Goal: Information Seeking & Learning: Check status

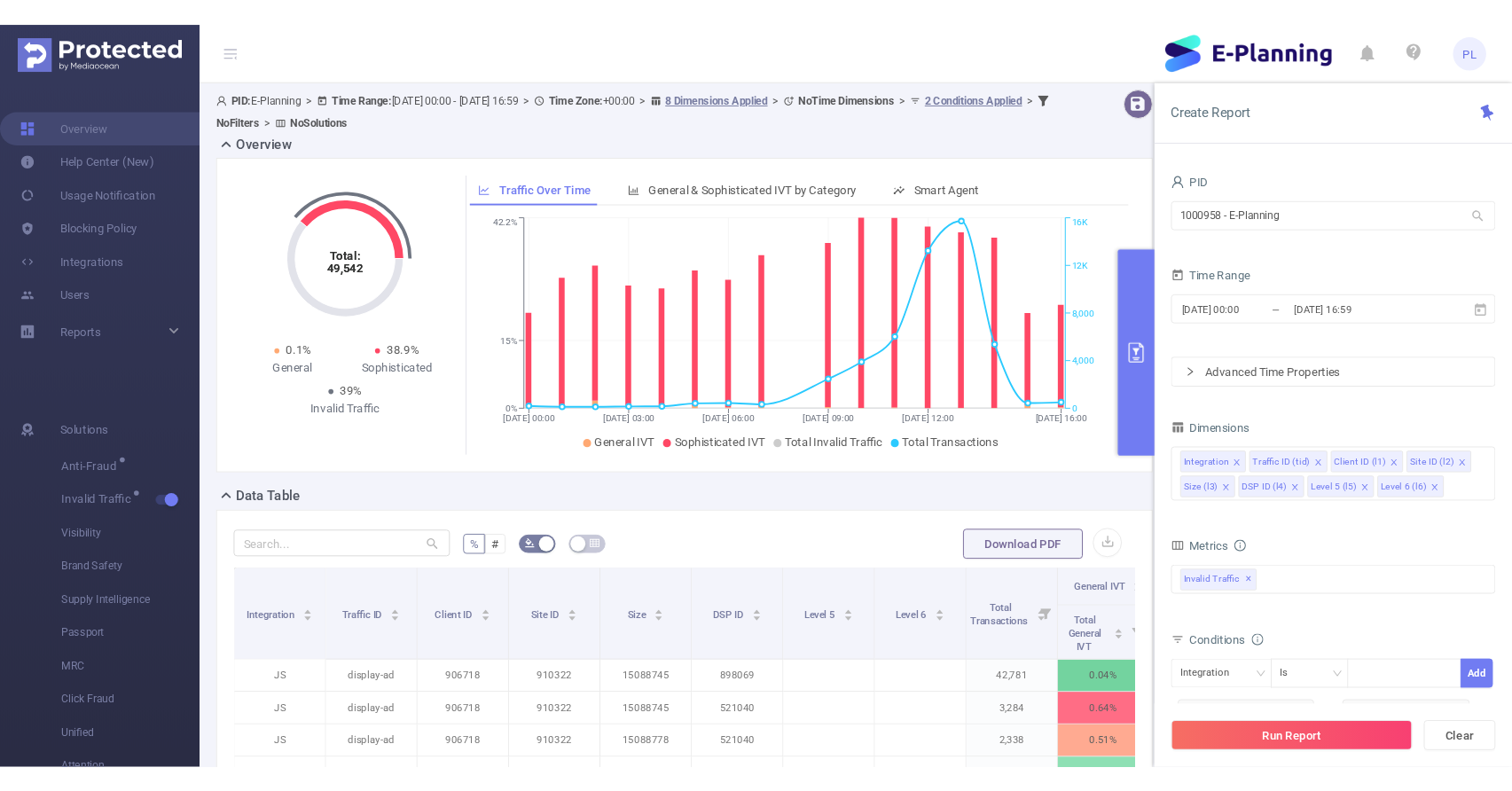
scroll to position [353, 0]
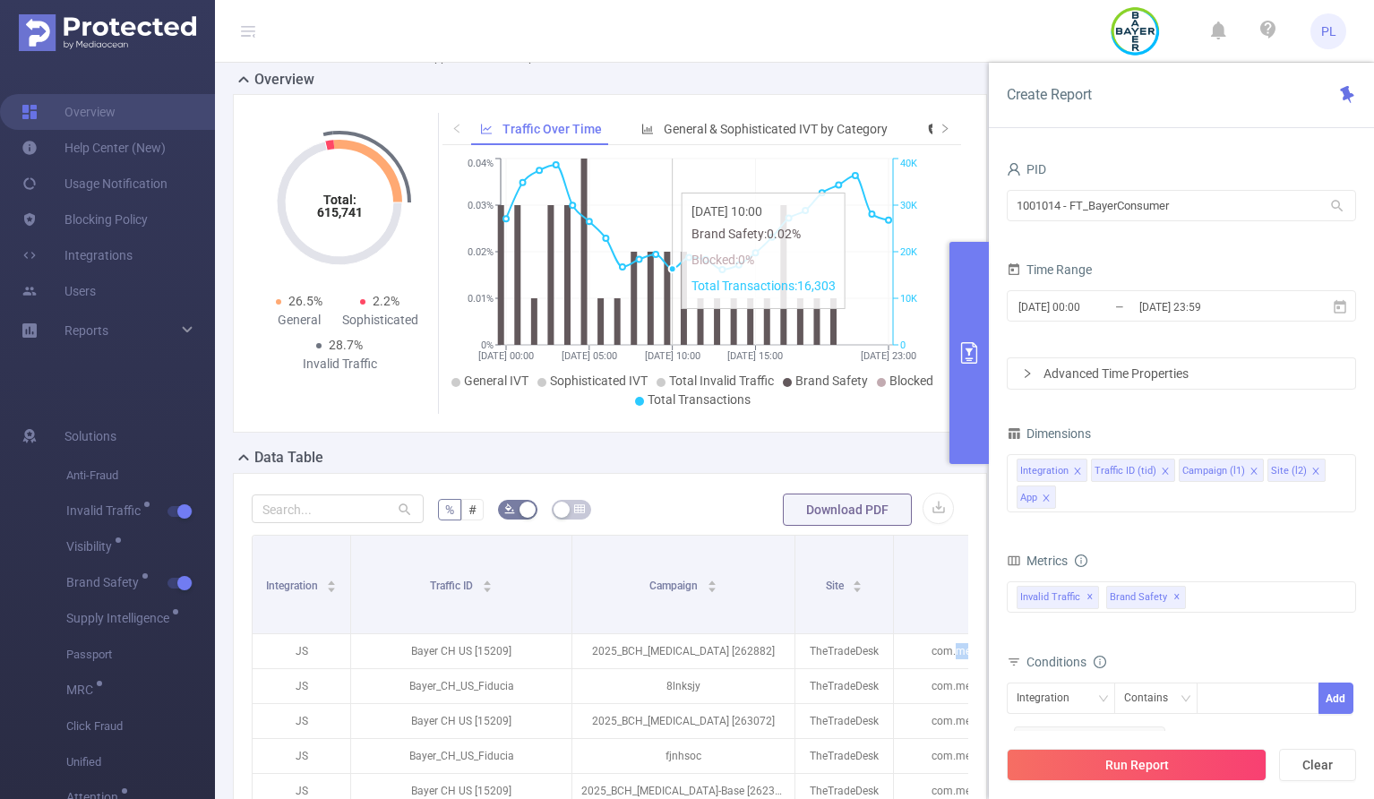
scroll to position [53, 0]
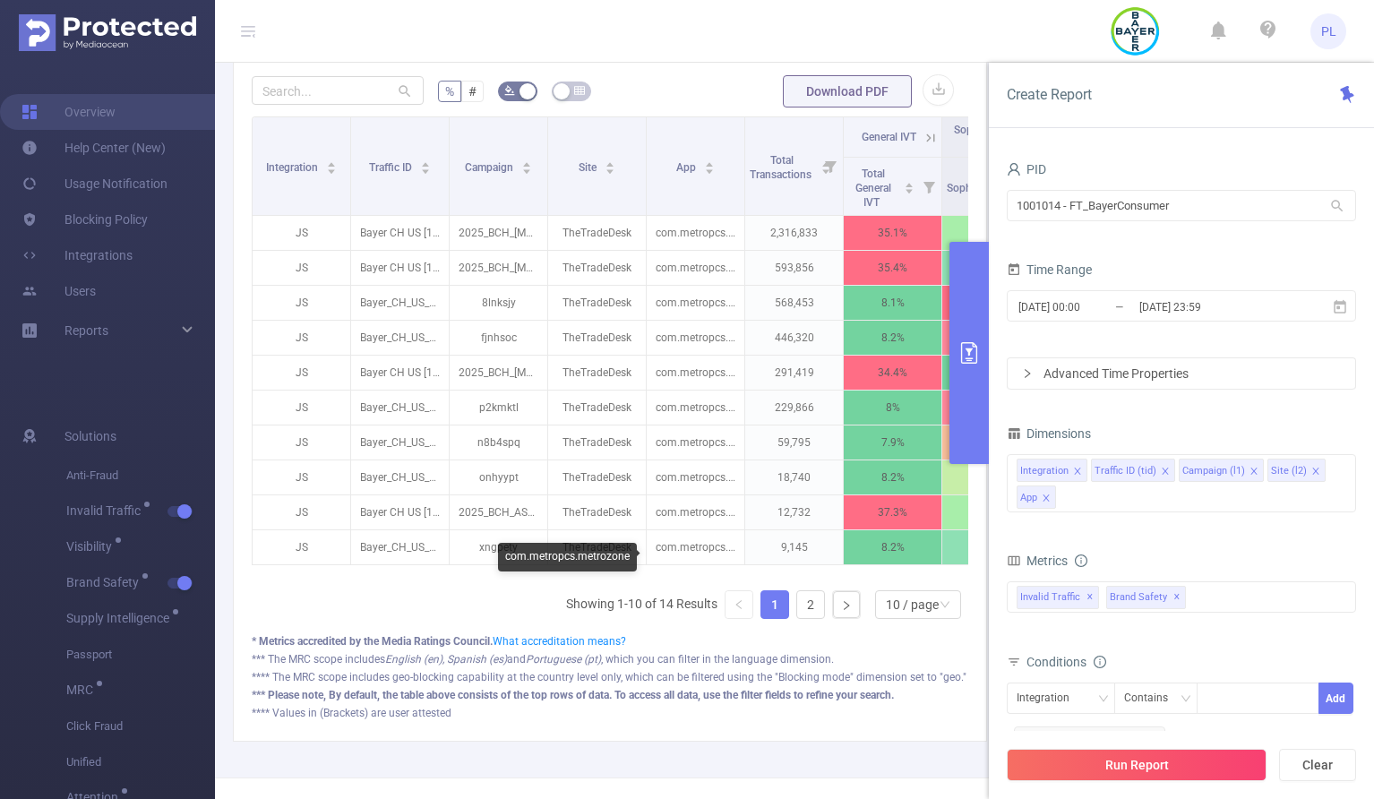
scroll to position [237, 0]
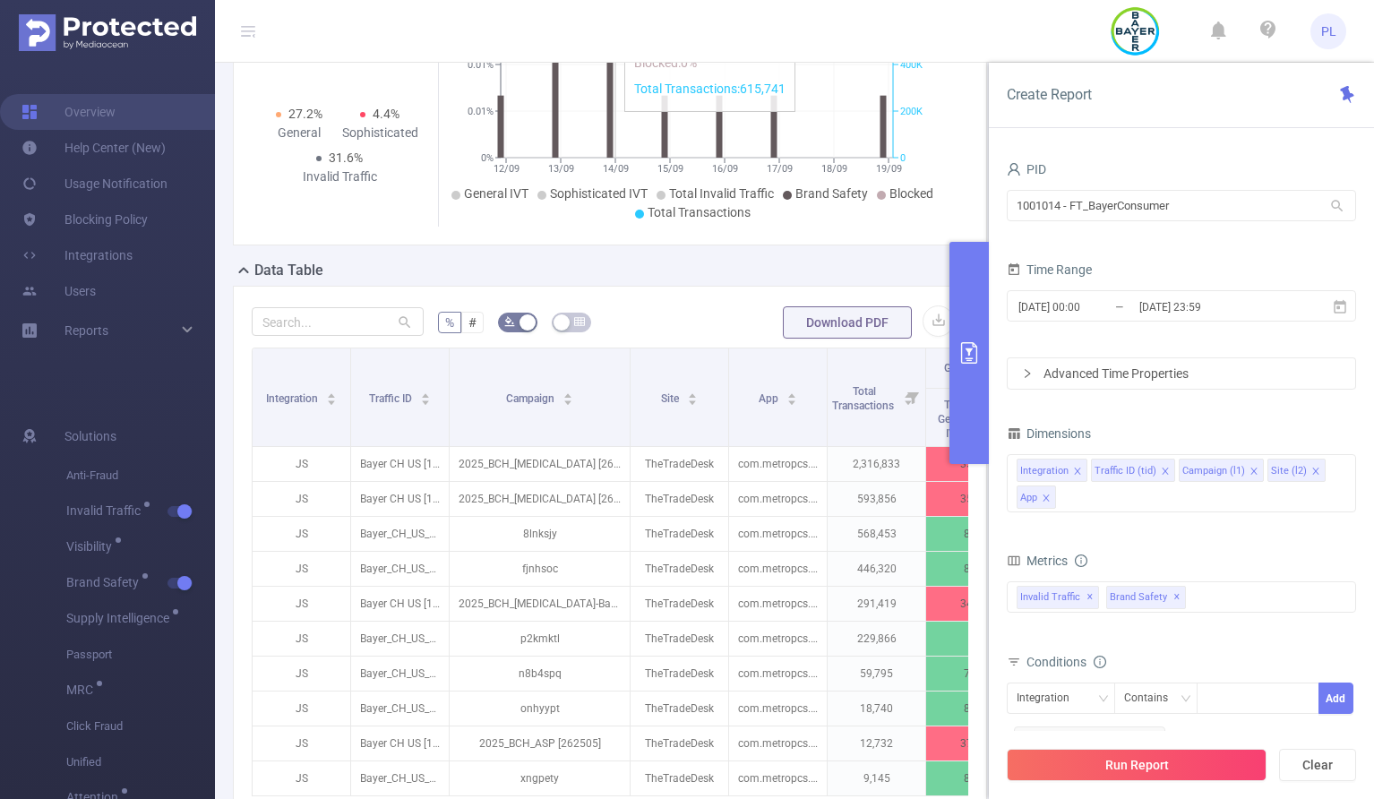
drag, startPoint x: 545, startPoint y: 116, endPoint x: 627, endPoint y: 122, distance: 82.7
click at [627, 122] on div "Overview Total: 4,547,428 Total: 4,547,428 27.2% General 4.4% Sophisticated 31.…" at bounding box center [617, 427] width 769 height 1091
click at [969, 349] on icon "primary" at bounding box center [969, 353] width 16 height 22
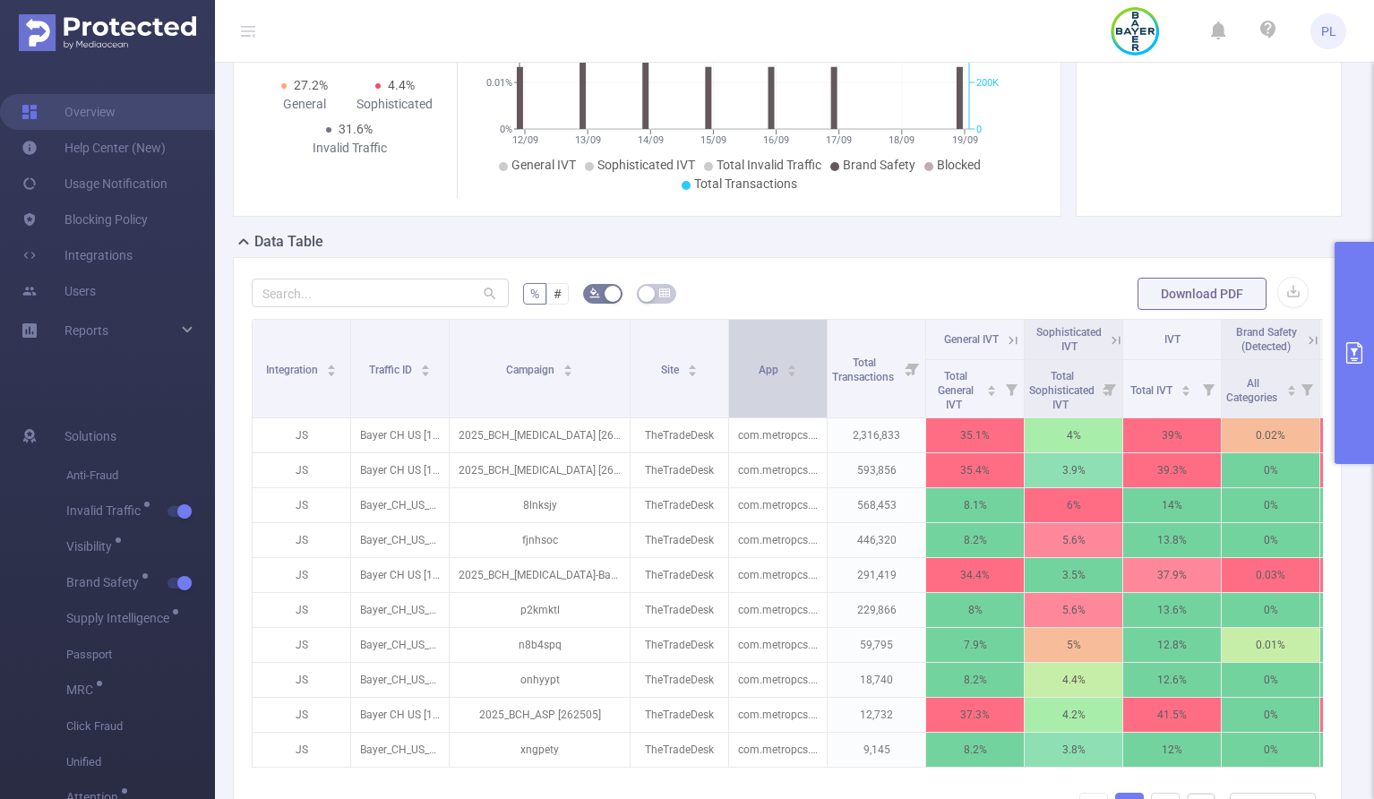
scroll to position [262, 0]
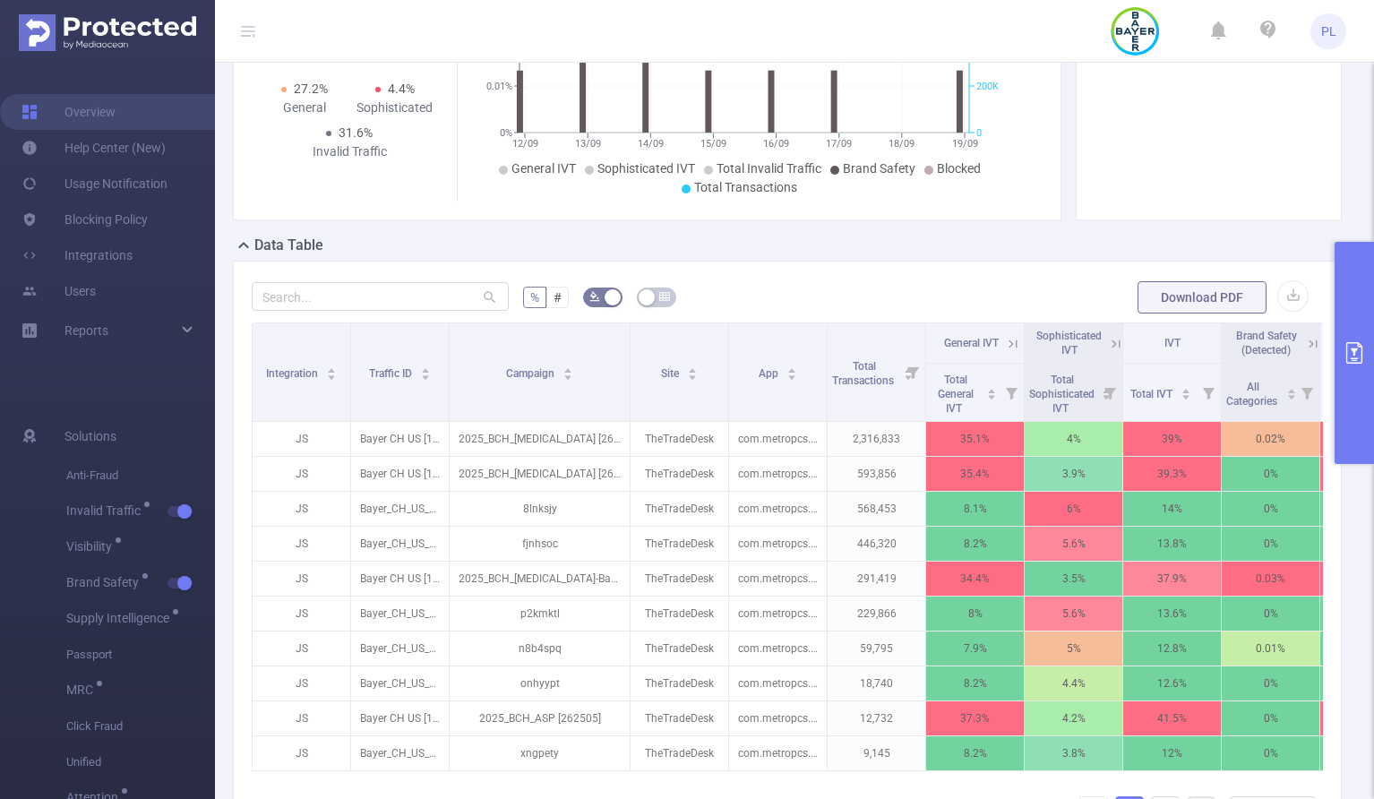
click at [1354, 337] on button "primary" at bounding box center [1354, 353] width 39 height 222
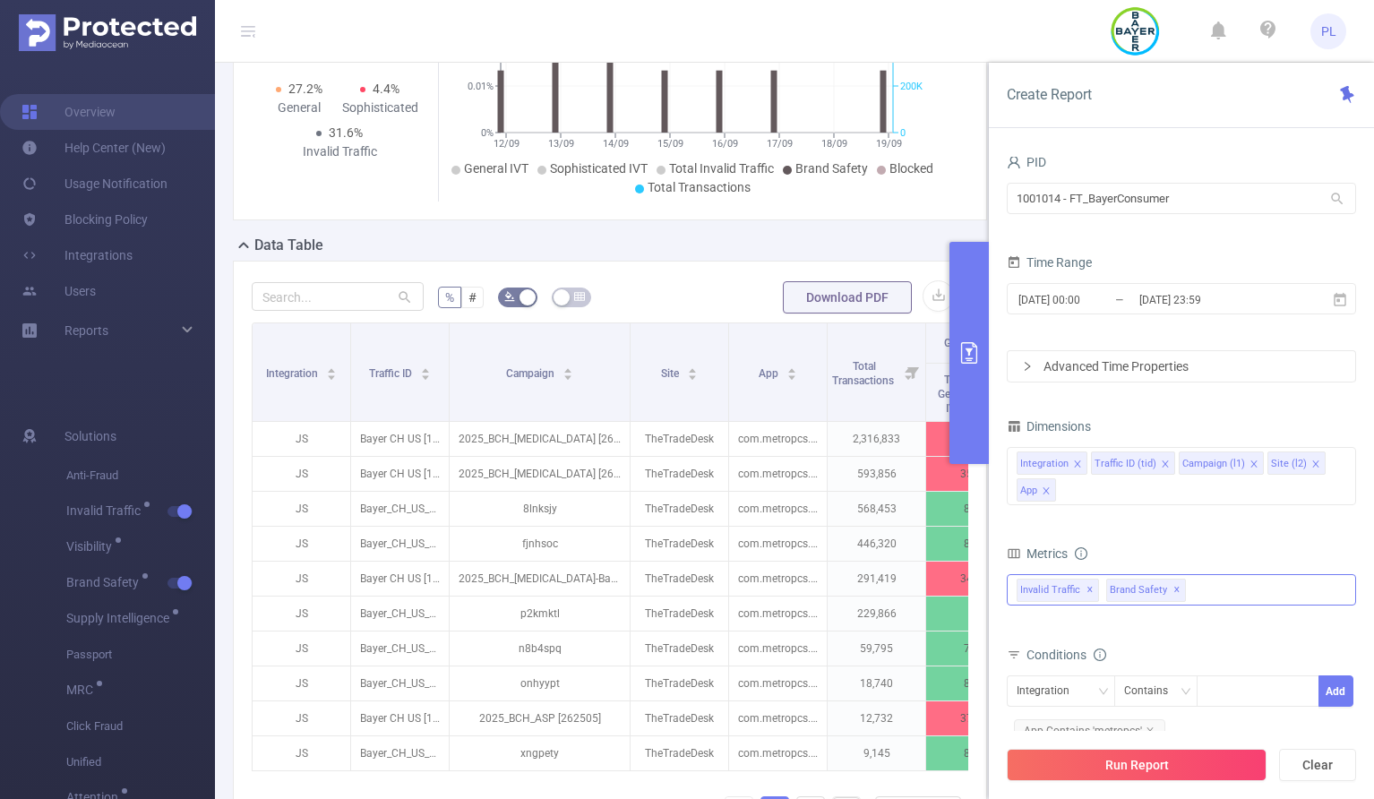
click at [1174, 592] on span "✕" at bounding box center [1177, 591] width 7 height 22
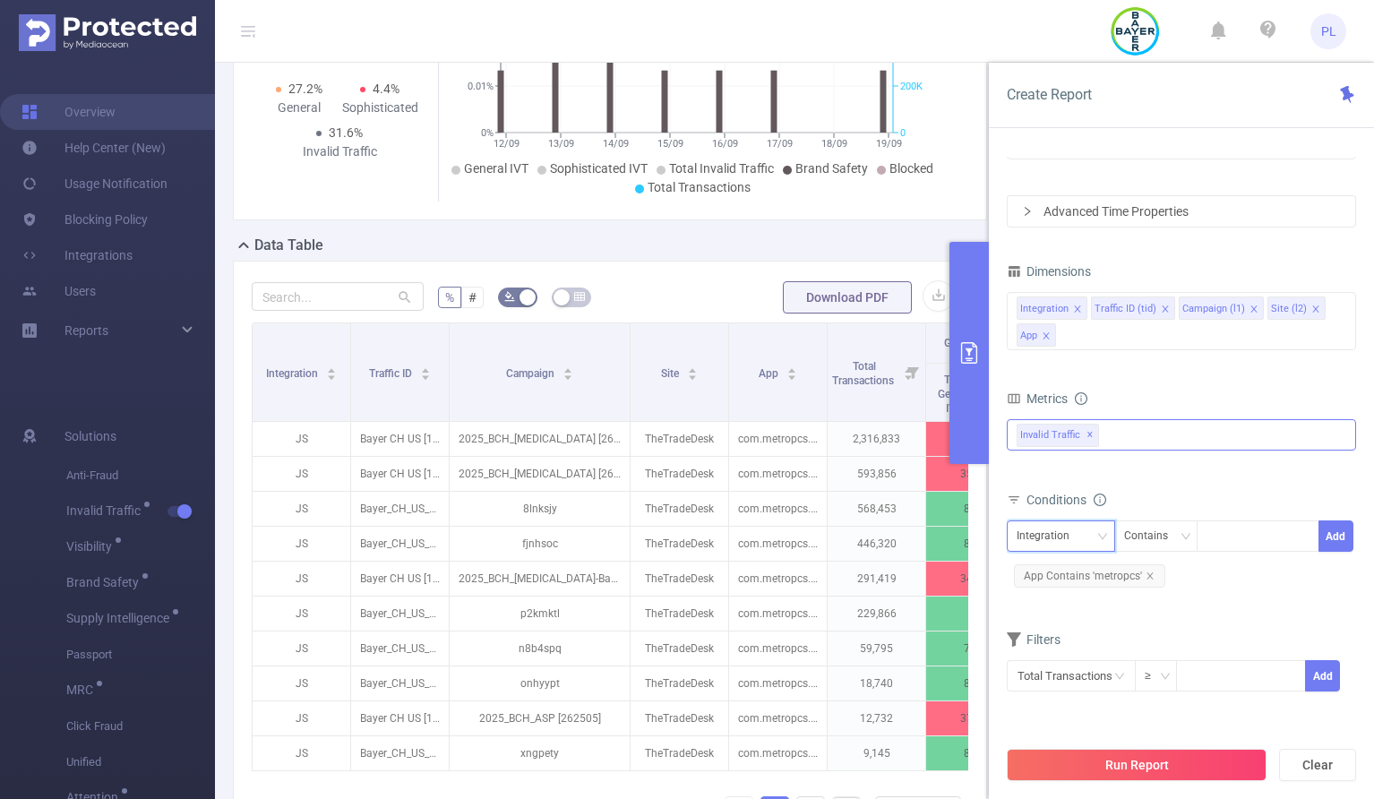
click at [1063, 534] on div "Integration" at bounding box center [1049, 536] width 65 height 30
click at [1070, 604] on li "Traffic ID (tid)" at bounding box center [1061, 602] width 108 height 29
drag, startPoint x: 449, startPoint y: 341, endPoint x: 435, endPoint y: 342, distance: 13.5
click at [435, 342] on tr "Integration Traffic ID Campaign Site App Total Transactions General IVT Sophist…" at bounding box center [935, 343] width 1364 height 40
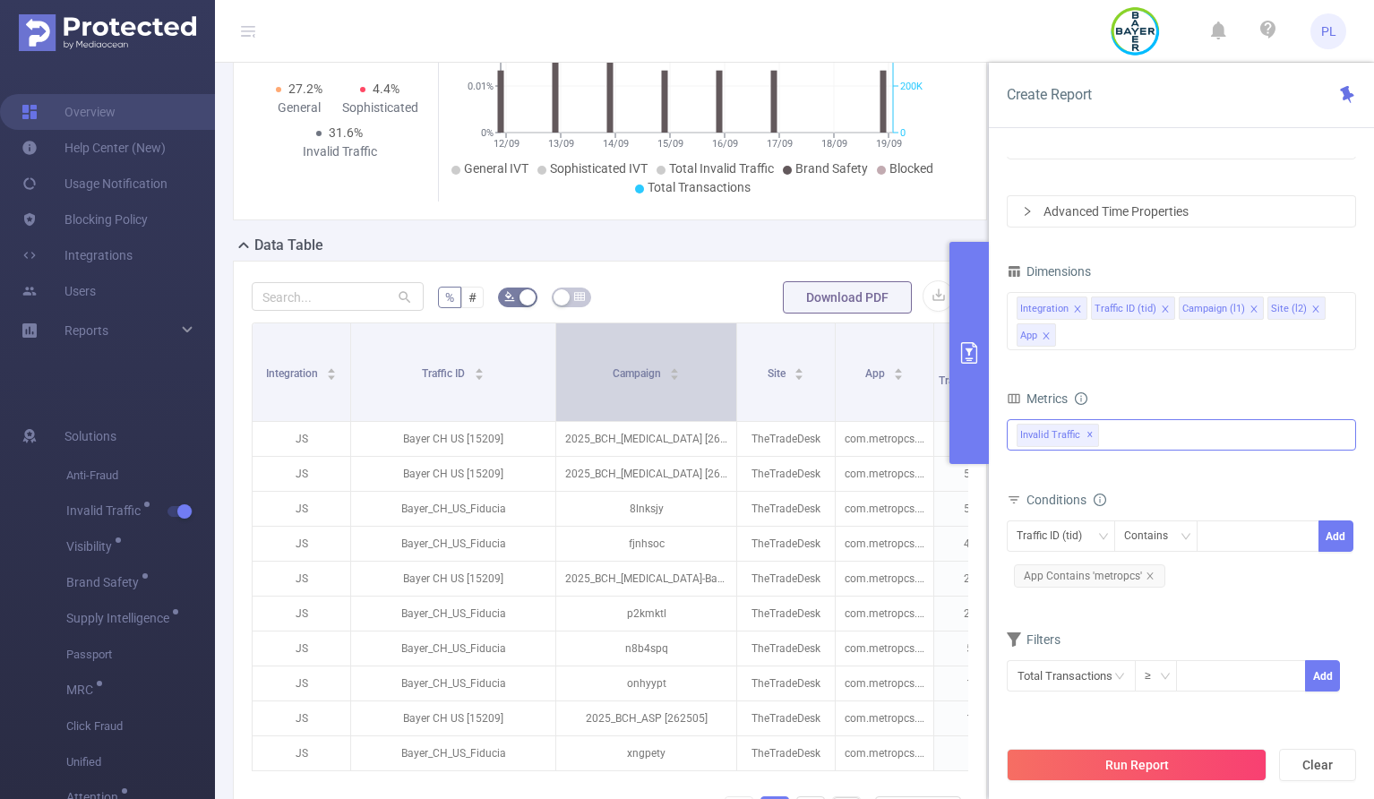
drag, startPoint x: 449, startPoint y: 342, endPoint x: 555, endPoint y: 341, distance: 106.6
click at [555, 341] on span at bounding box center [555, 372] width 9 height 98
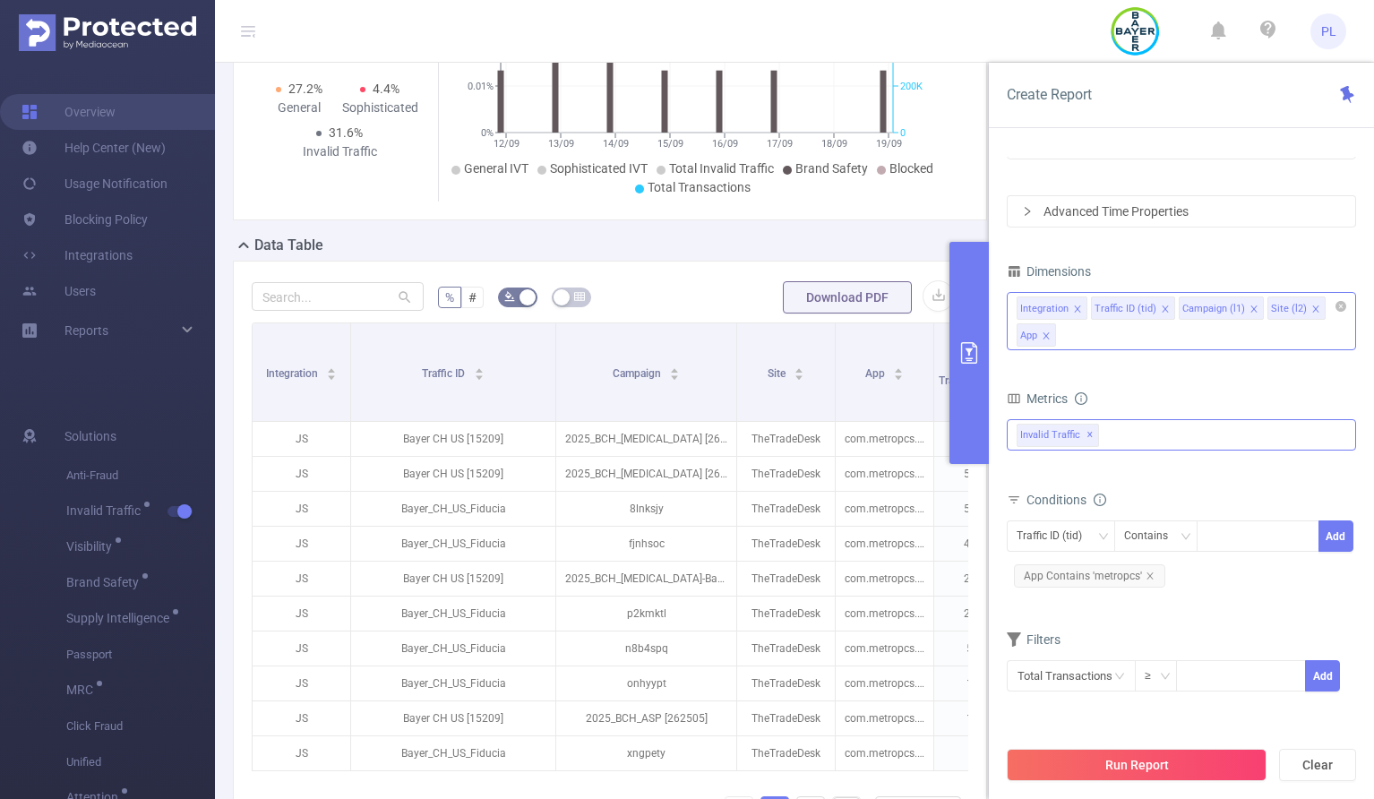
click at [1252, 308] on icon "icon: close" at bounding box center [1254, 309] width 9 height 9
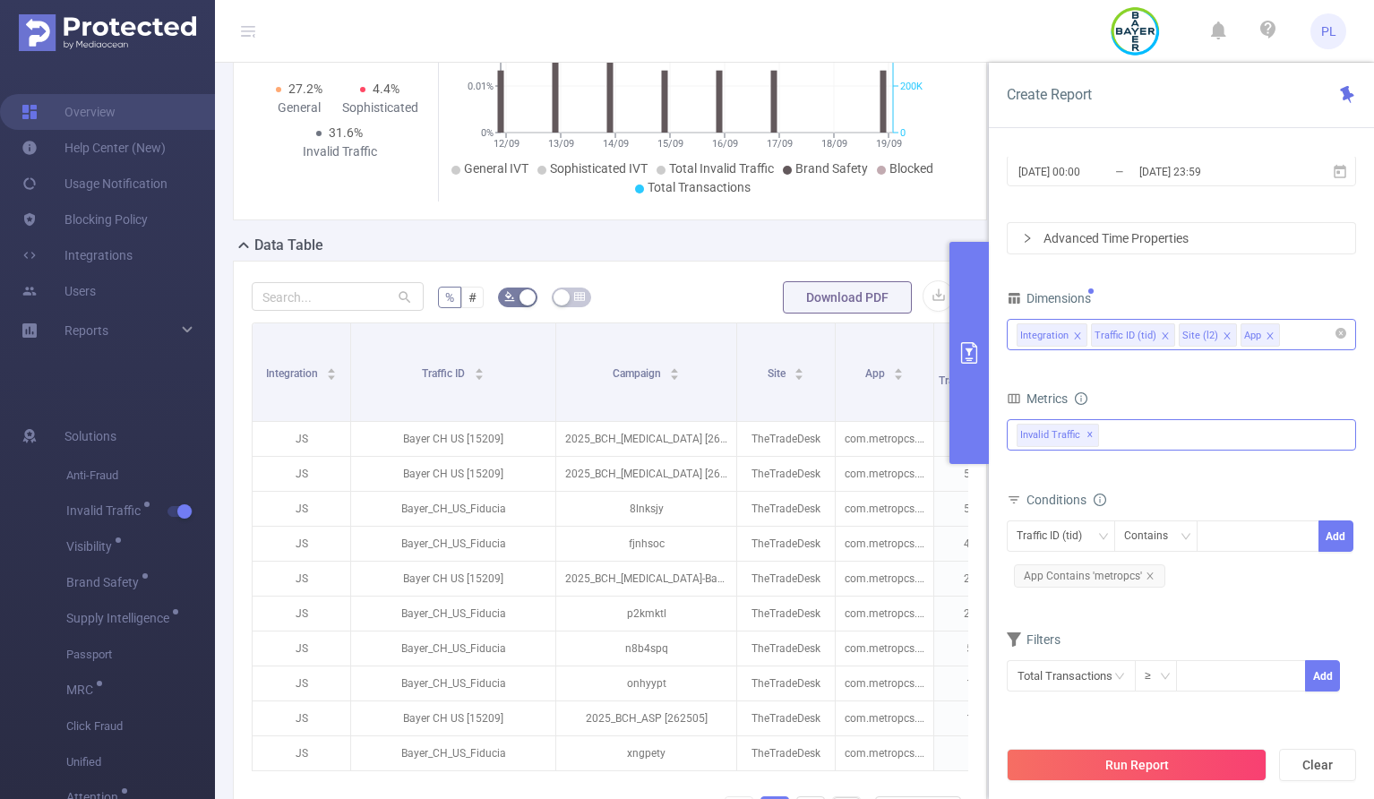
click at [1223, 337] on icon "icon: close" at bounding box center [1227, 335] width 9 height 9
click at [1155, 464] on div "Total General IVT Data Centers Disclosed Bots Known Crawlers Irregular Activity…" at bounding box center [1181, 445] width 349 height 53
drag, startPoint x: 1177, startPoint y: 767, endPoint x: 1171, endPoint y: 739, distance: 28.5
click at [1177, 766] on button "Run Report" at bounding box center [1137, 765] width 260 height 32
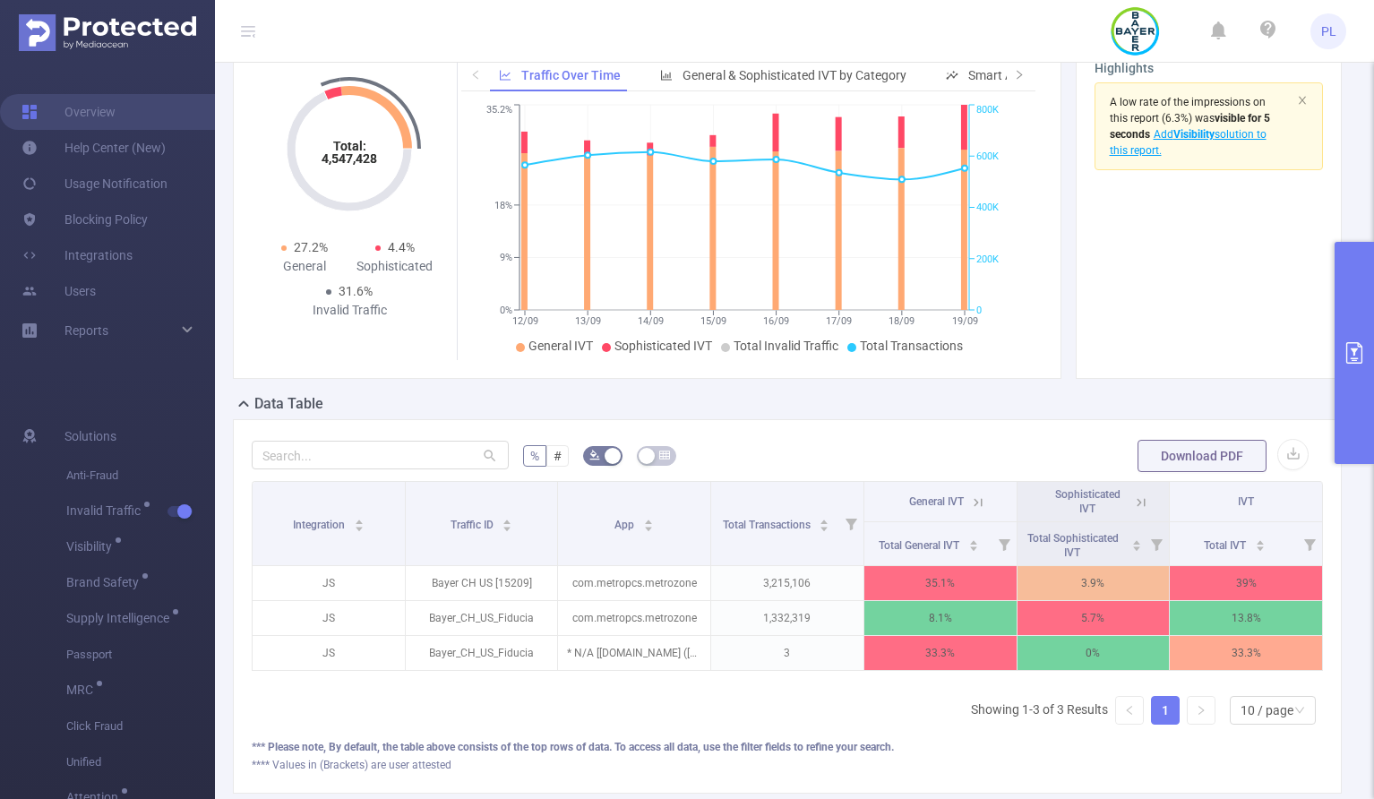
click at [1359, 349] on icon "primary" at bounding box center [1355, 353] width 22 height 22
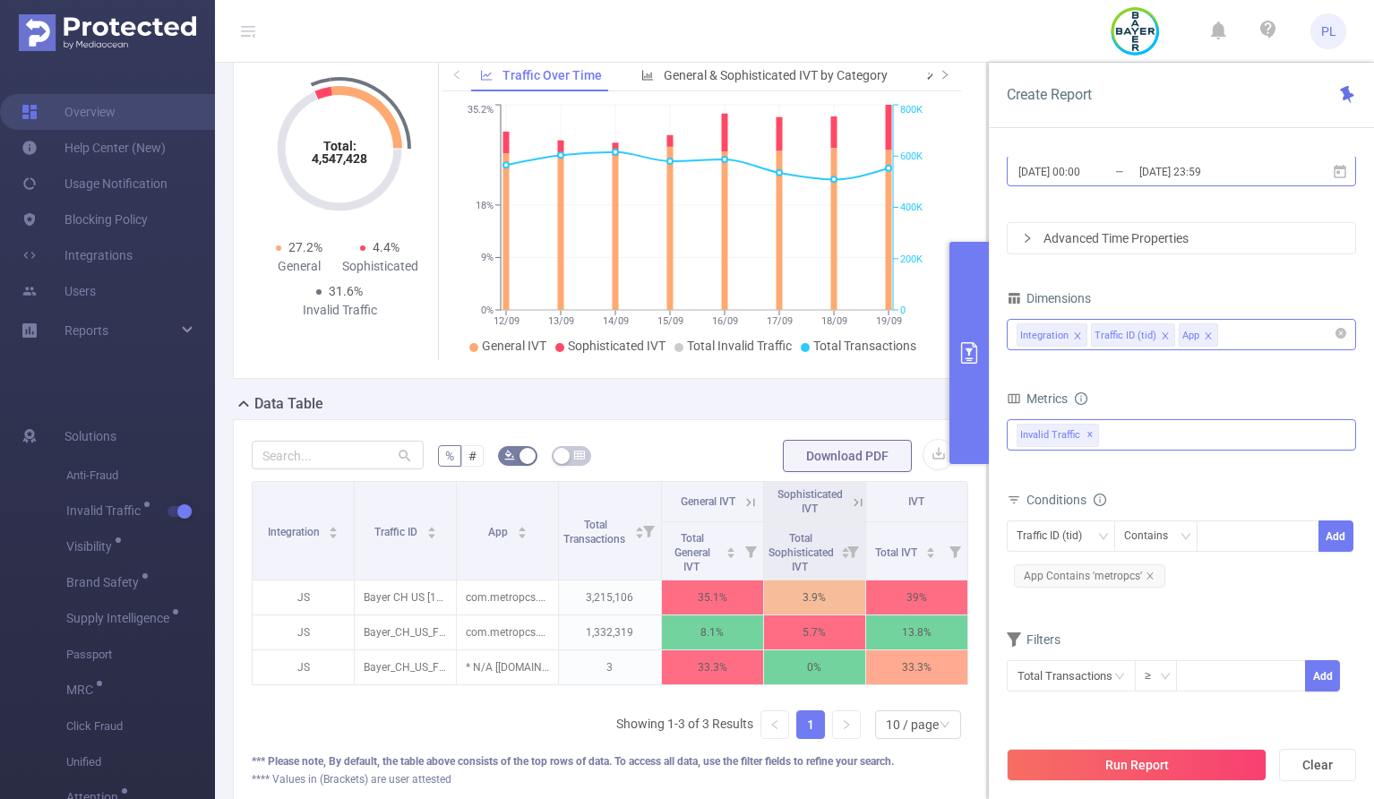
click at [1092, 166] on input "2025-09-12 00:00" at bounding box center [1089, 171] width 145 height 24
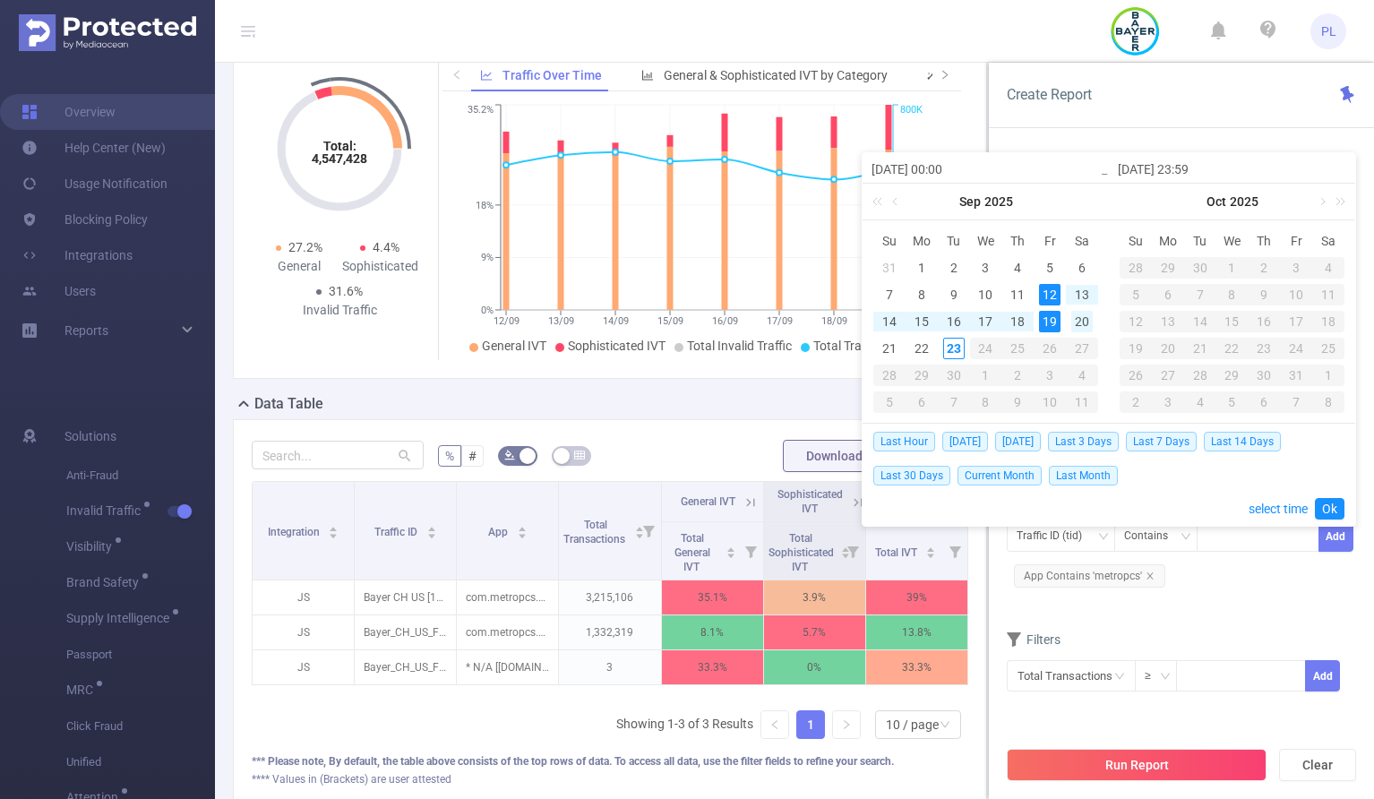
click at [1080, 319] on div "20" at bounding box center [1082, 322] width 22 height 22
type input "2025-09-20 00:00"
type input "2025-09-20 23:59"
type input "2025-09-20 00:00"
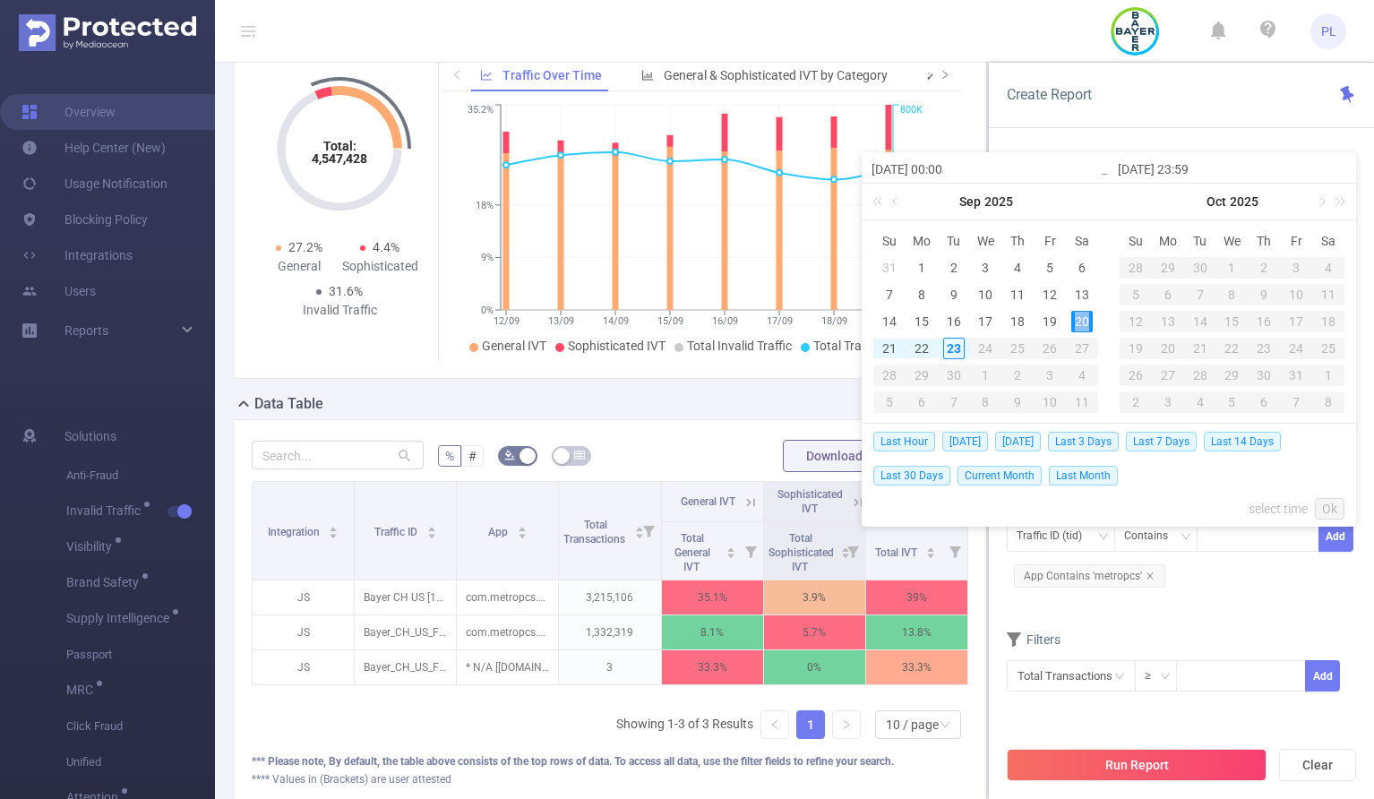
type input "2025-09-20 23:59"
click at [1330, 512] on link "Ok" at bounding box center [1330, 509] width 30 height 22
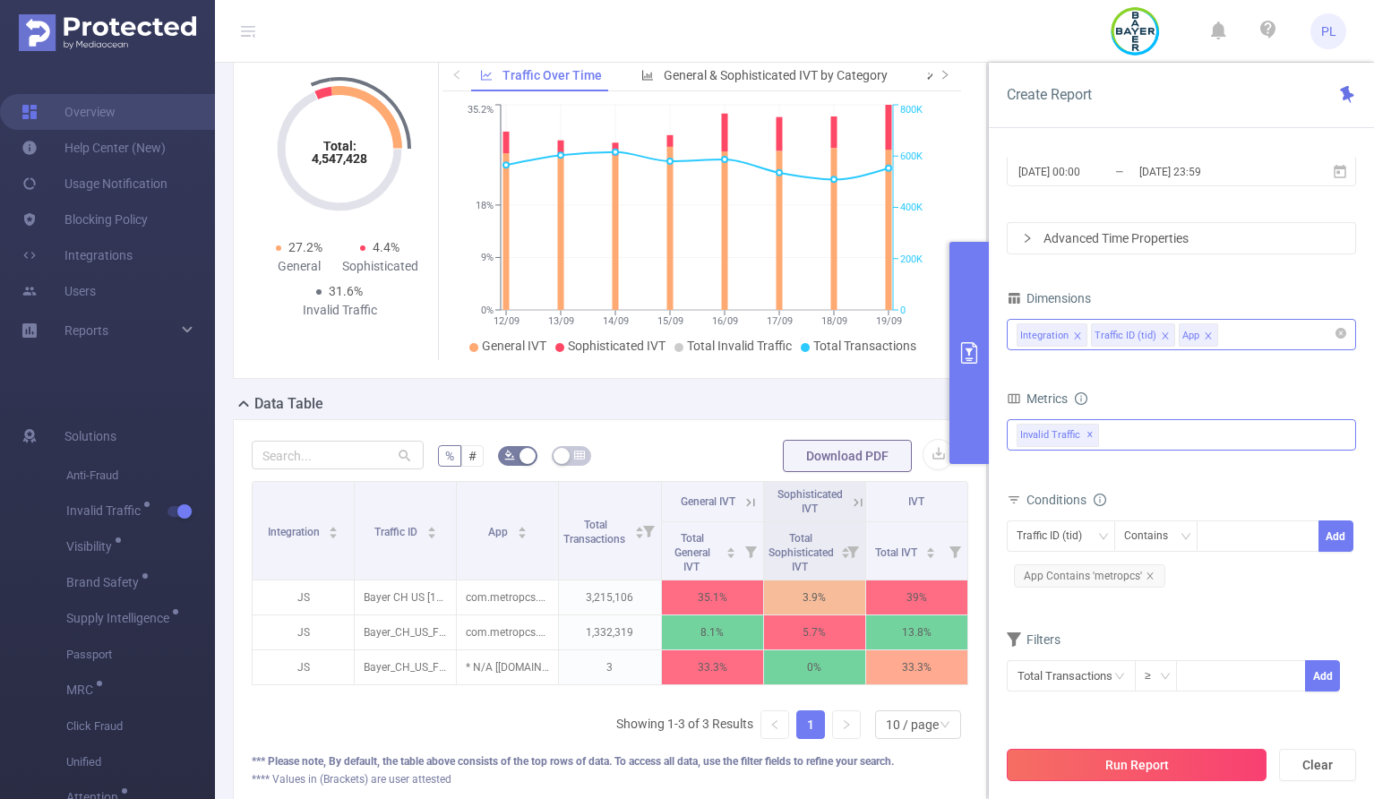
click at [1202, 770] on button "Run Report" at bounding box center [1137, 765] width 260 height 32
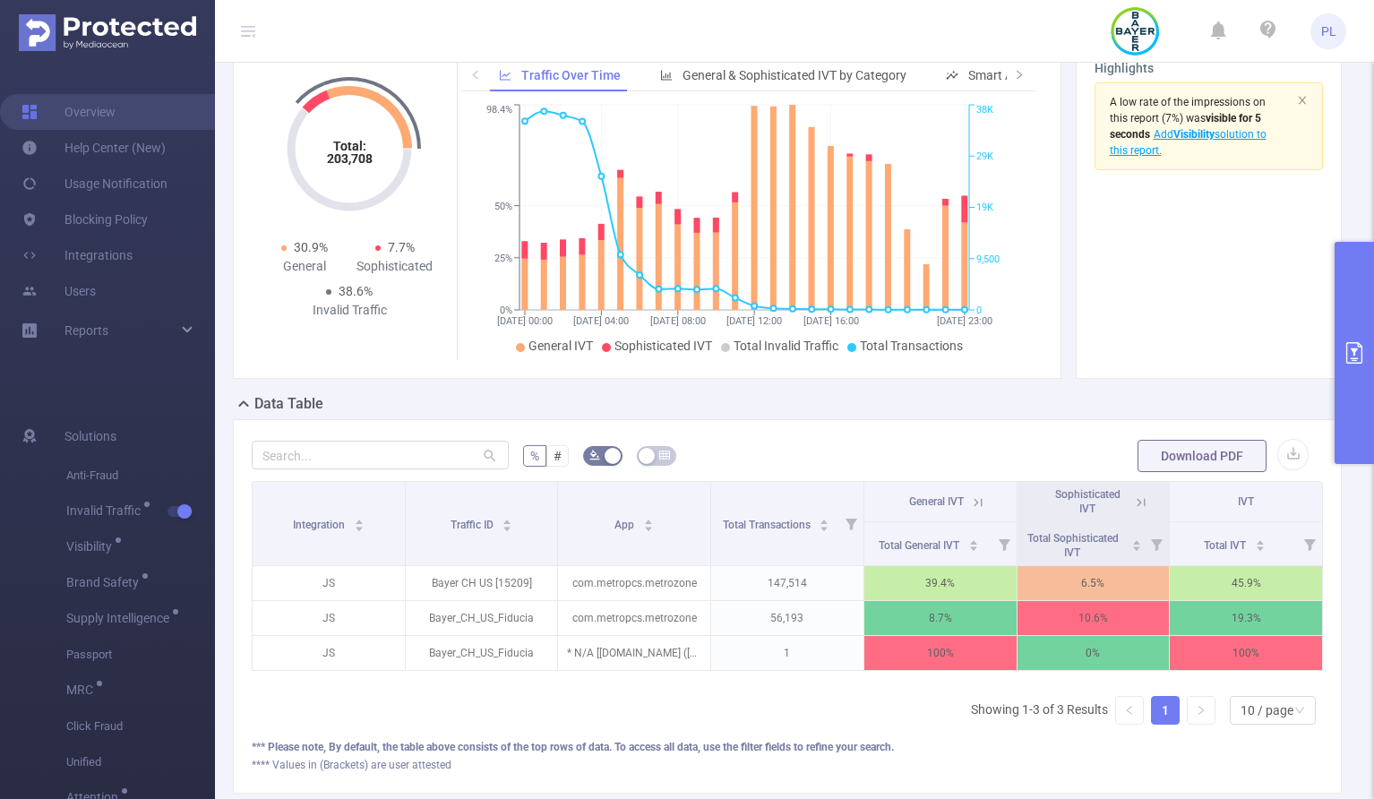
click at [1340, 339] on button "primary" at bounding box center [1354, 353] width 39 height 222
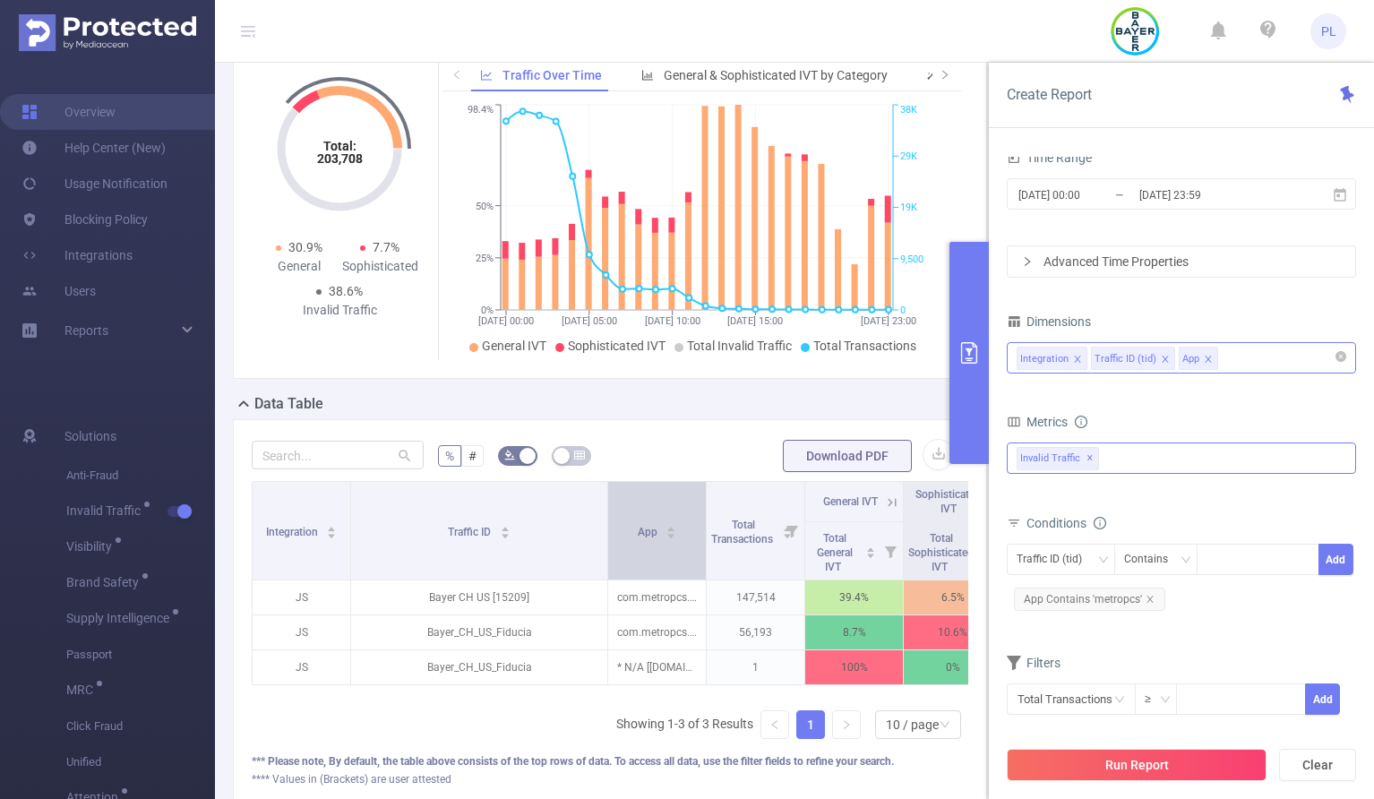
drag, startPoint x: 452, startPoint y: 512, endPoint x: 604, endPoint y: 504, distance: 152.5
click at [604, 504] on tr "Integration Traffic ID App Total Transactions General IVT Sophisticated IVT IVT" at bounding box center [677, 502] width 848 height 40
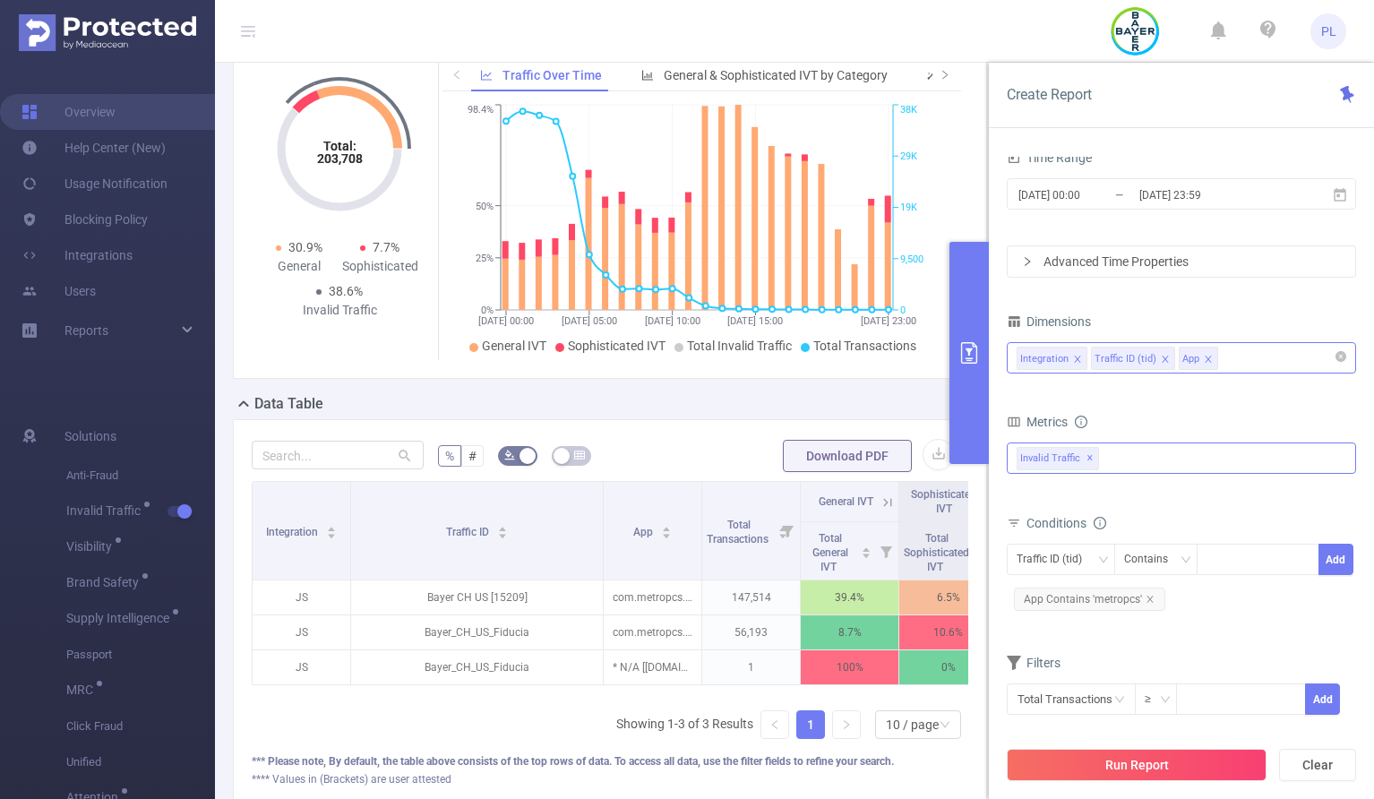
click at [1244, 359] on div "Integration Traffic ID (tid) App" at bounding box center [1182, 358] width 330 height 30
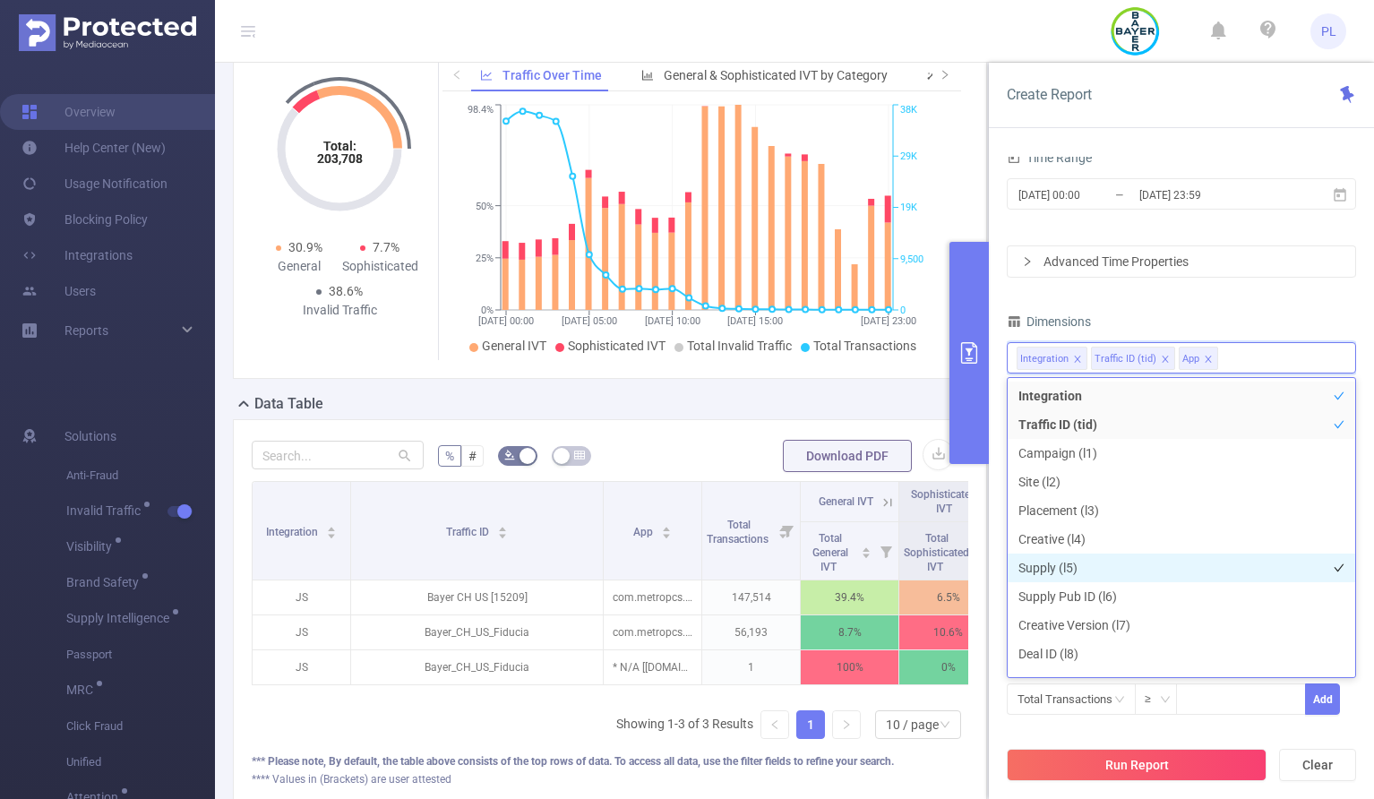
click at [1089, 573] on li "Supply (l5)" at bounding box center [1182, 568] width 348 height 29
click at [1364, 690] on div "PID 1001014 - FT_BayerConsumer 1001014 - FT_BayerConsumer Time Range 2025-09-20…" at bounding box center [1181, 485] width 385 height 692
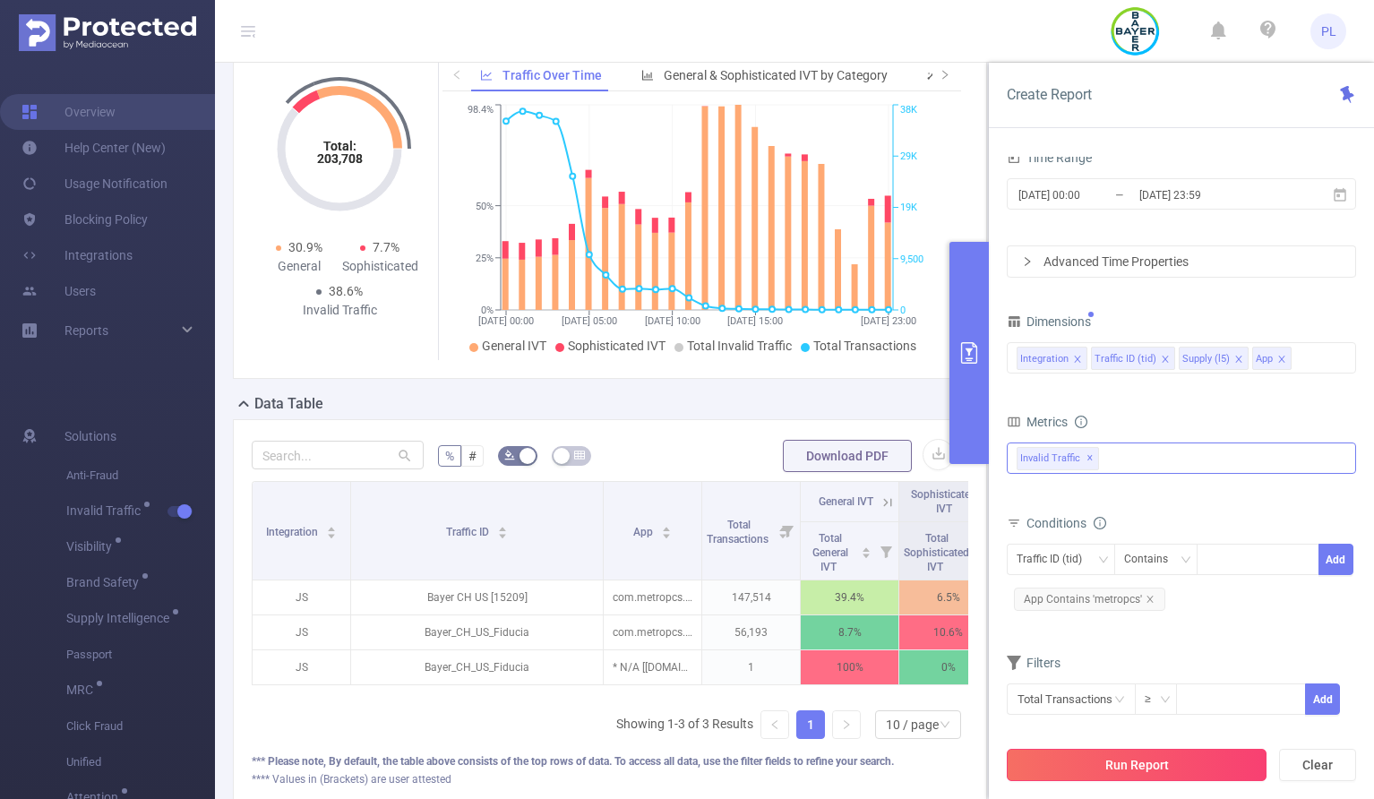
click at [1213, 758] on button "Run Report" at bounding box center [1137, 765] width 260 height 32
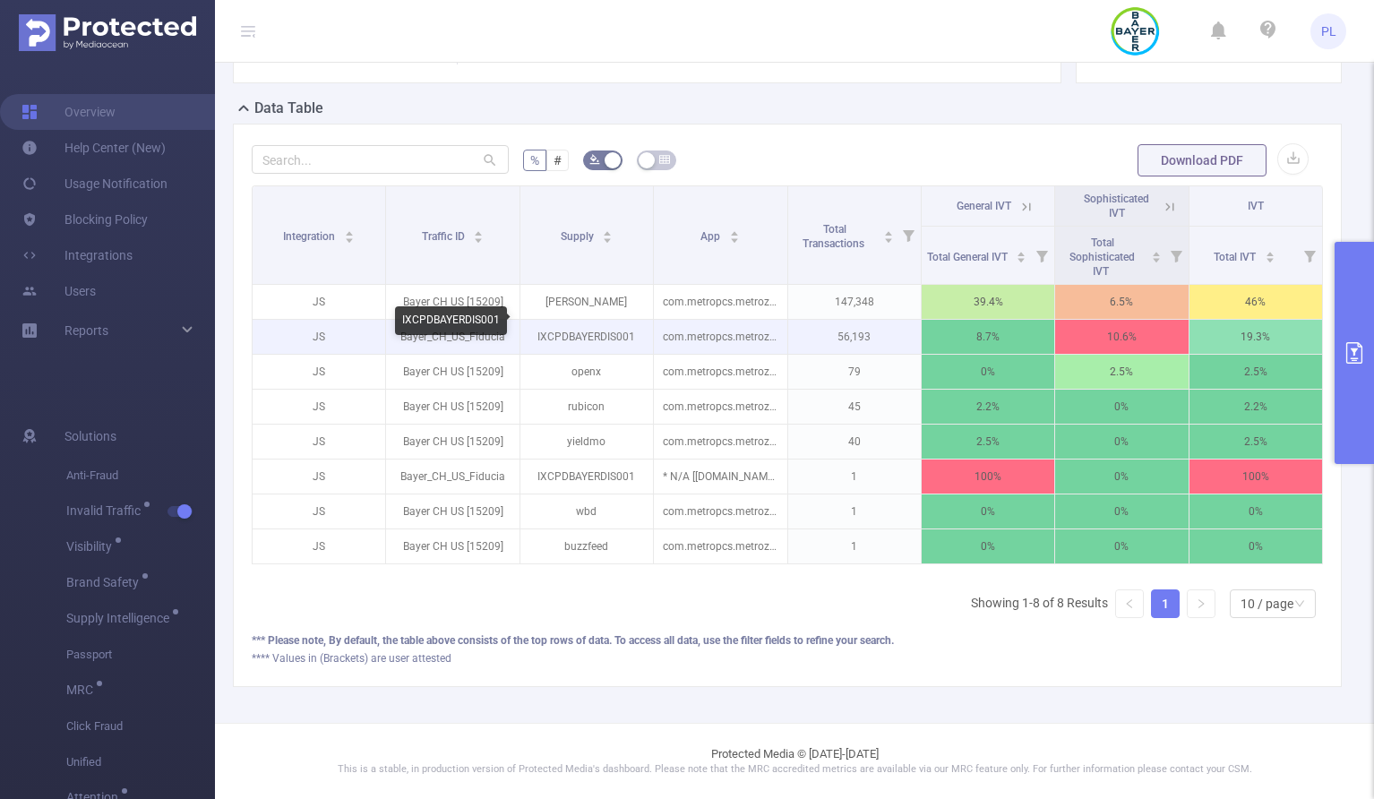
scroll to position [408, 0]
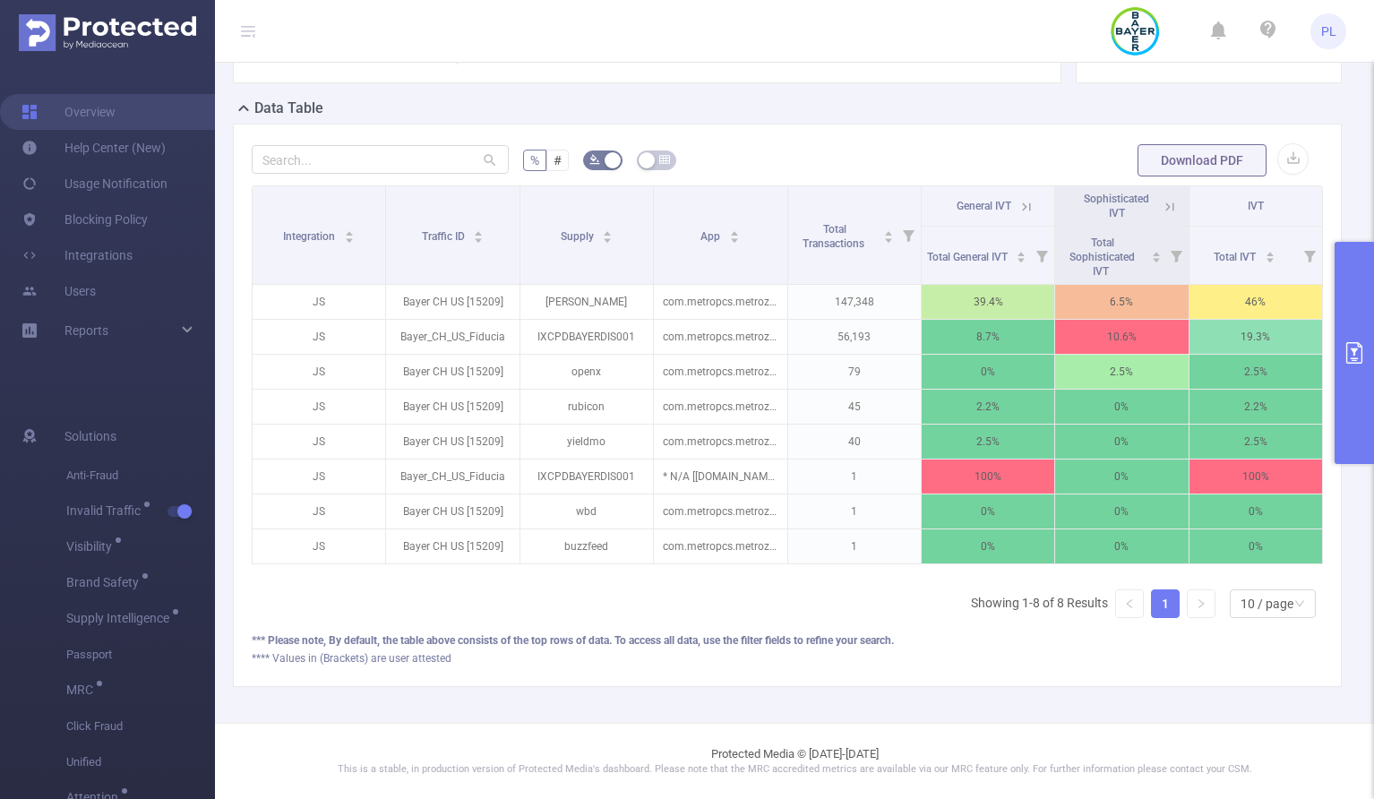
click at [1364, 314] on button "primary" at bounding box center [1354, 353] width 39 height 222
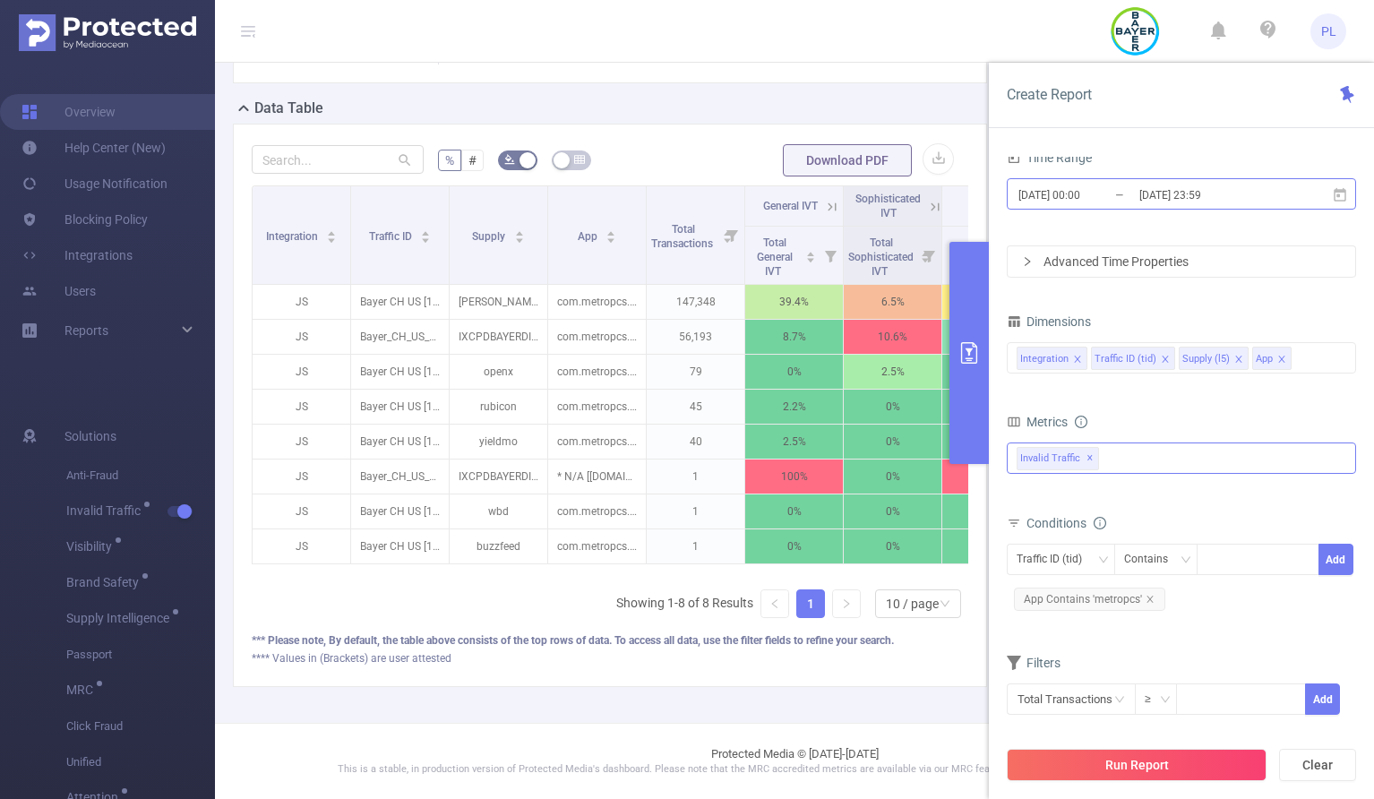
click at [1198, 191] on input "2025-09-20 23:59" at bounding box center [1210, 195] width 145 height 24
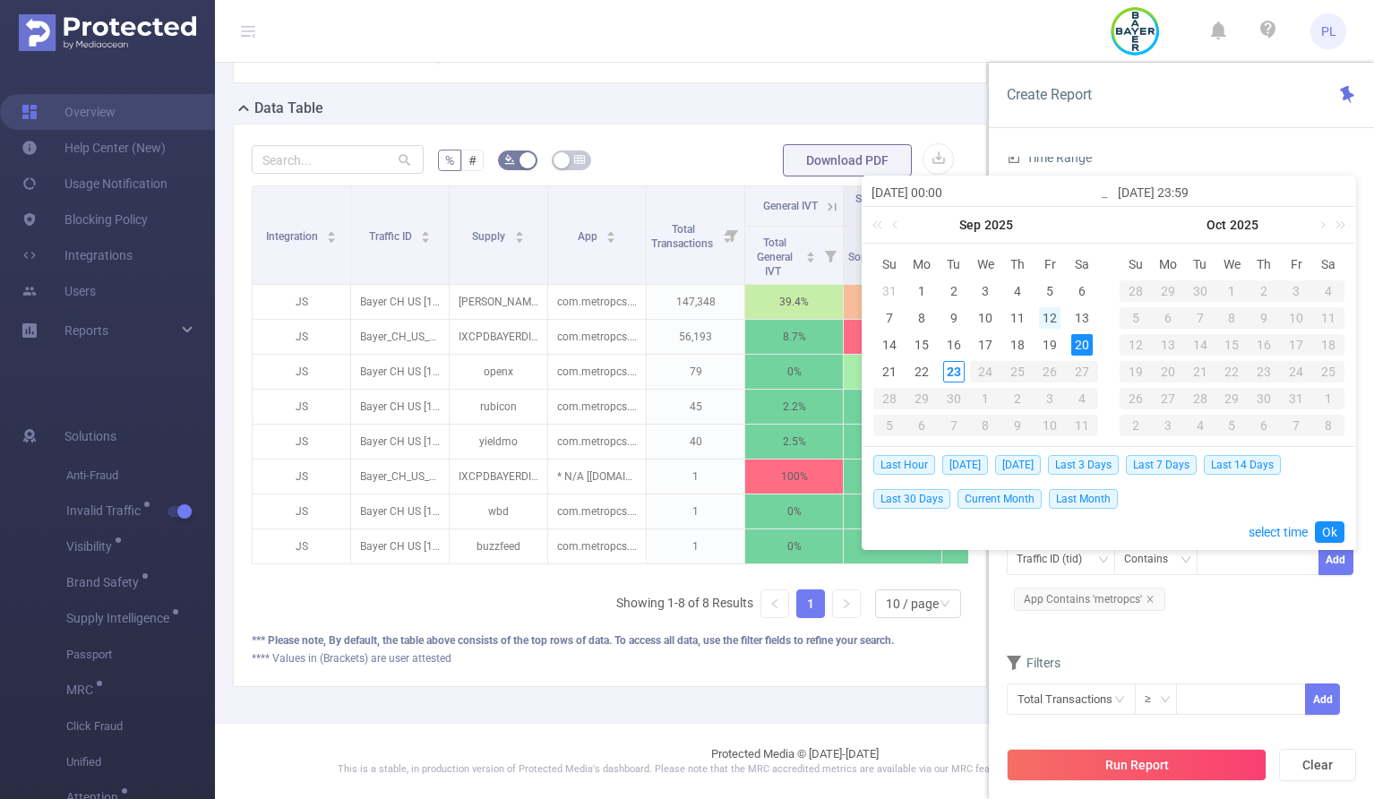
click at [1054, 317] on div "12" at bounding box center [1050, 318] width 22 height 22
click at [1057, 346] on div "19" at bounding box center [1050, 345] width 22 height 22
type input "2025-09-12 00:00"
type input "2025-09-19 23:59"
type input "2025-09-12 00:00"
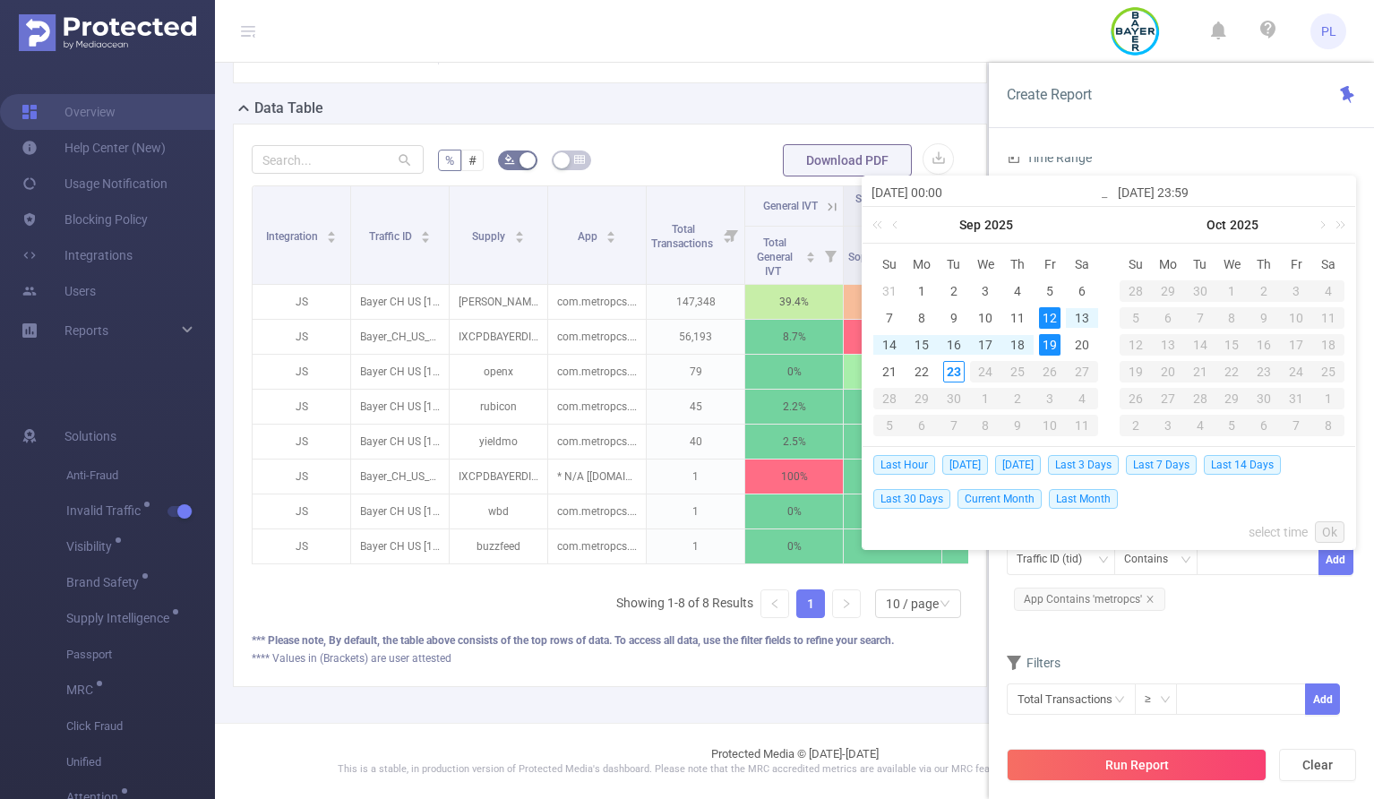
type input "2025-09-19 23:59"
click at [1330, 533] on link "Ok" at bounding box center [1330, 532] width 30 height 22
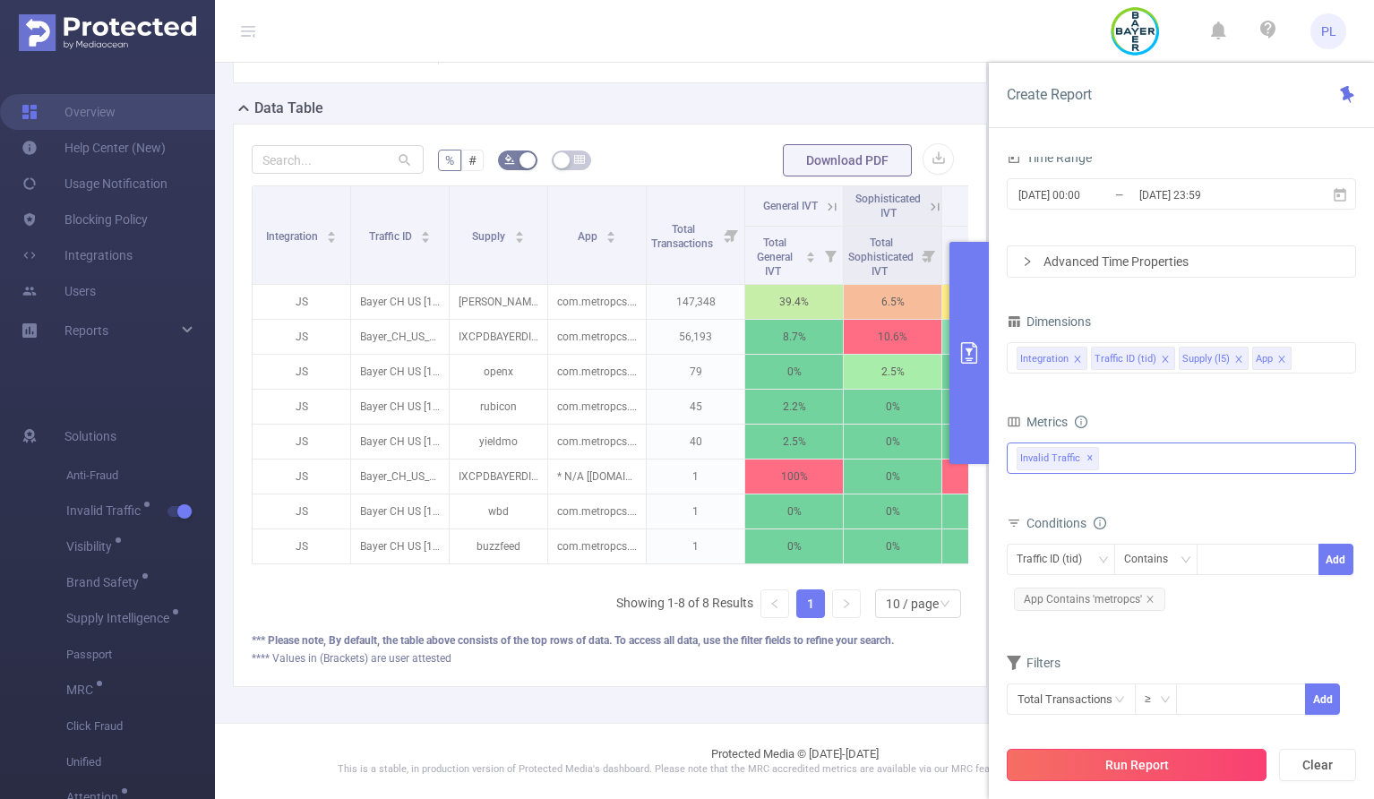
click at [1166, 771] on button "Run Report" at bounding box center [1137, 765] width 260 height 32
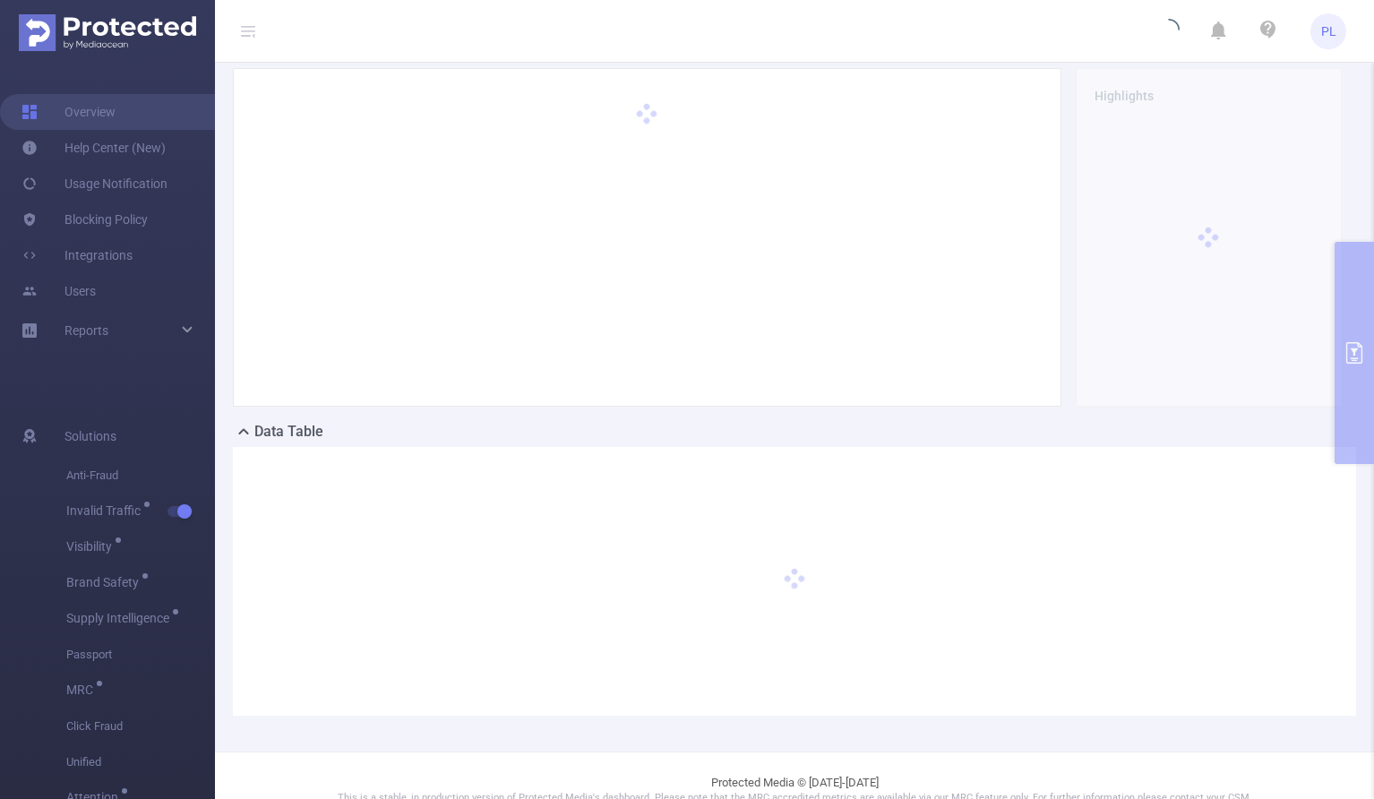
scroll to position [0, 0]
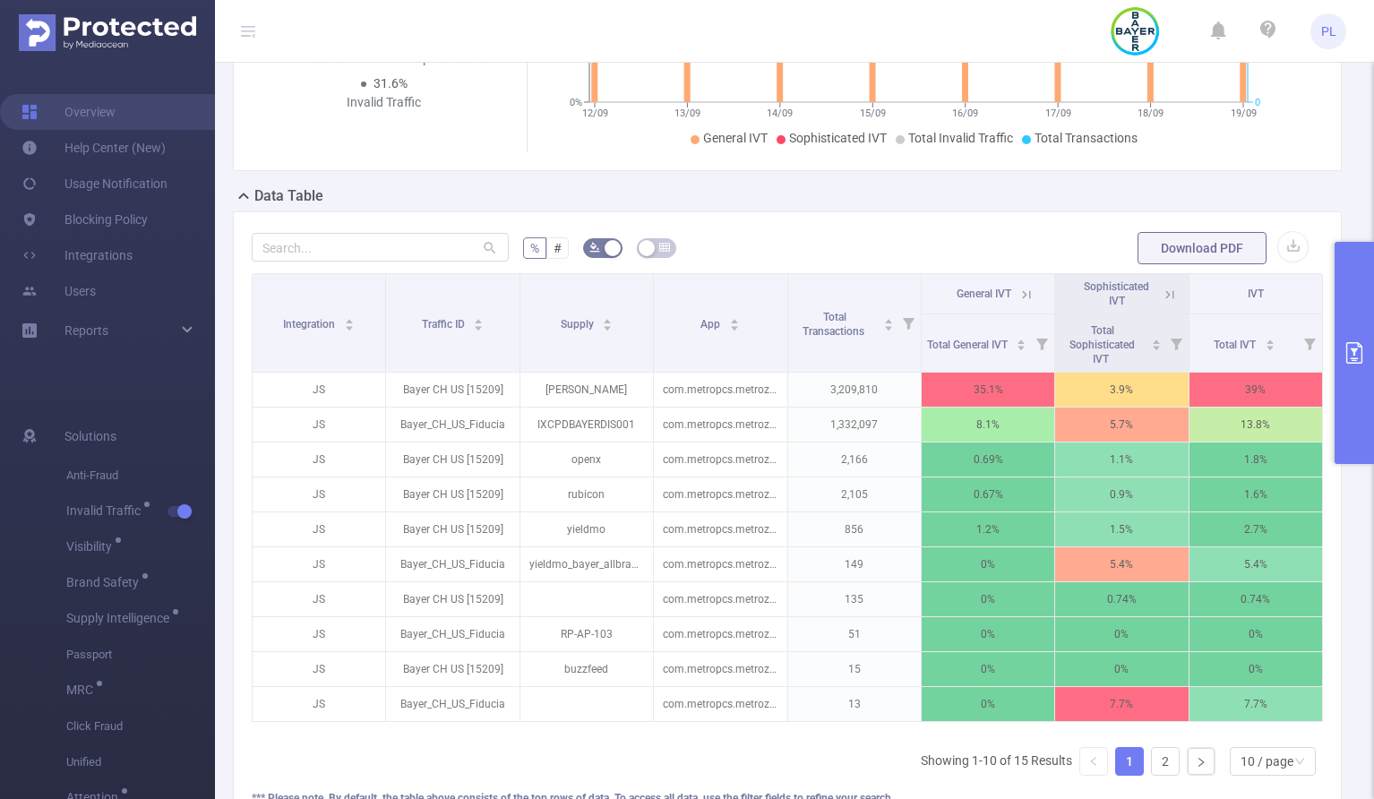
scroll to position [314, 0]
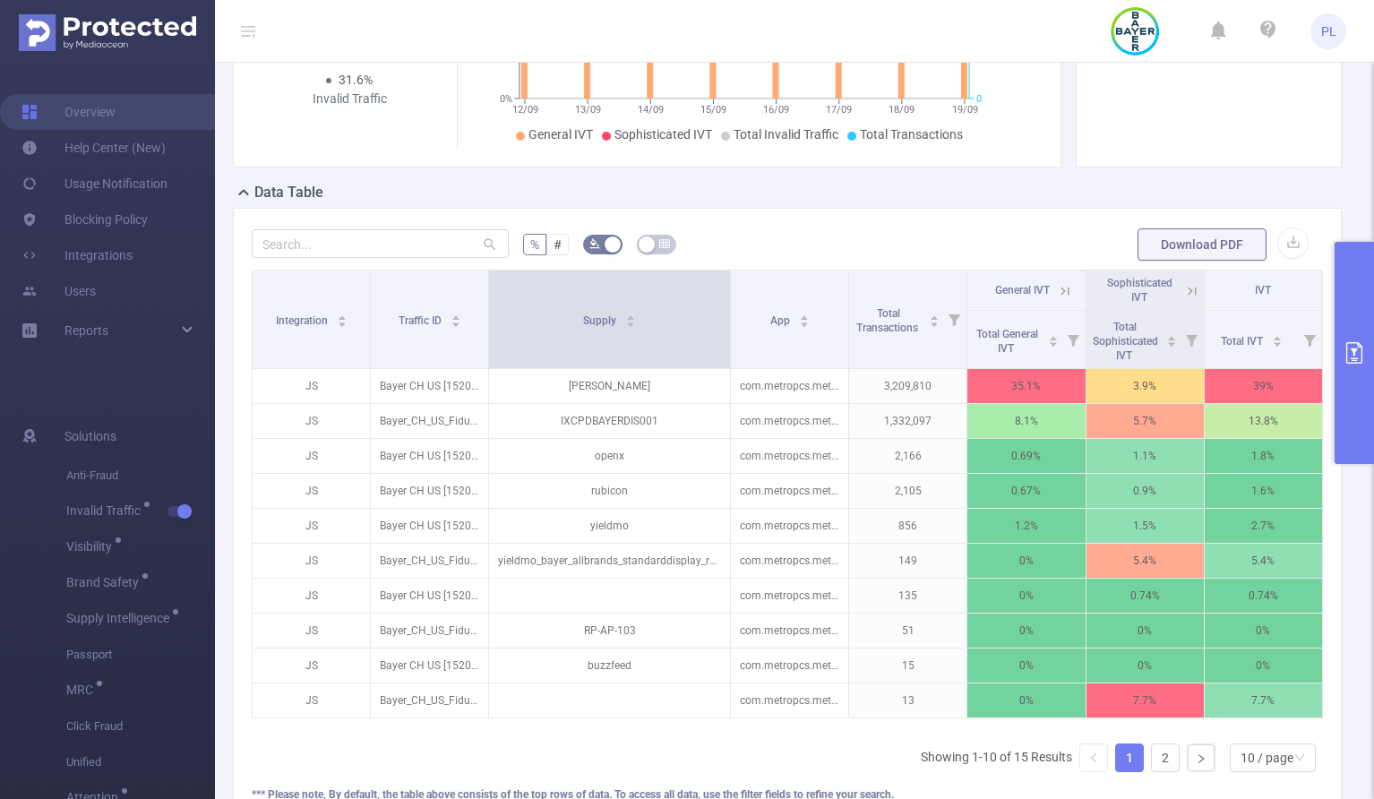
drag, startPoint x: 647, startPoint y: 323, endPoint x: 719, endPoint y: 323, distance: 72.6
click at [726, 323] on span at bounding box center [730, 320] width 9 height 98
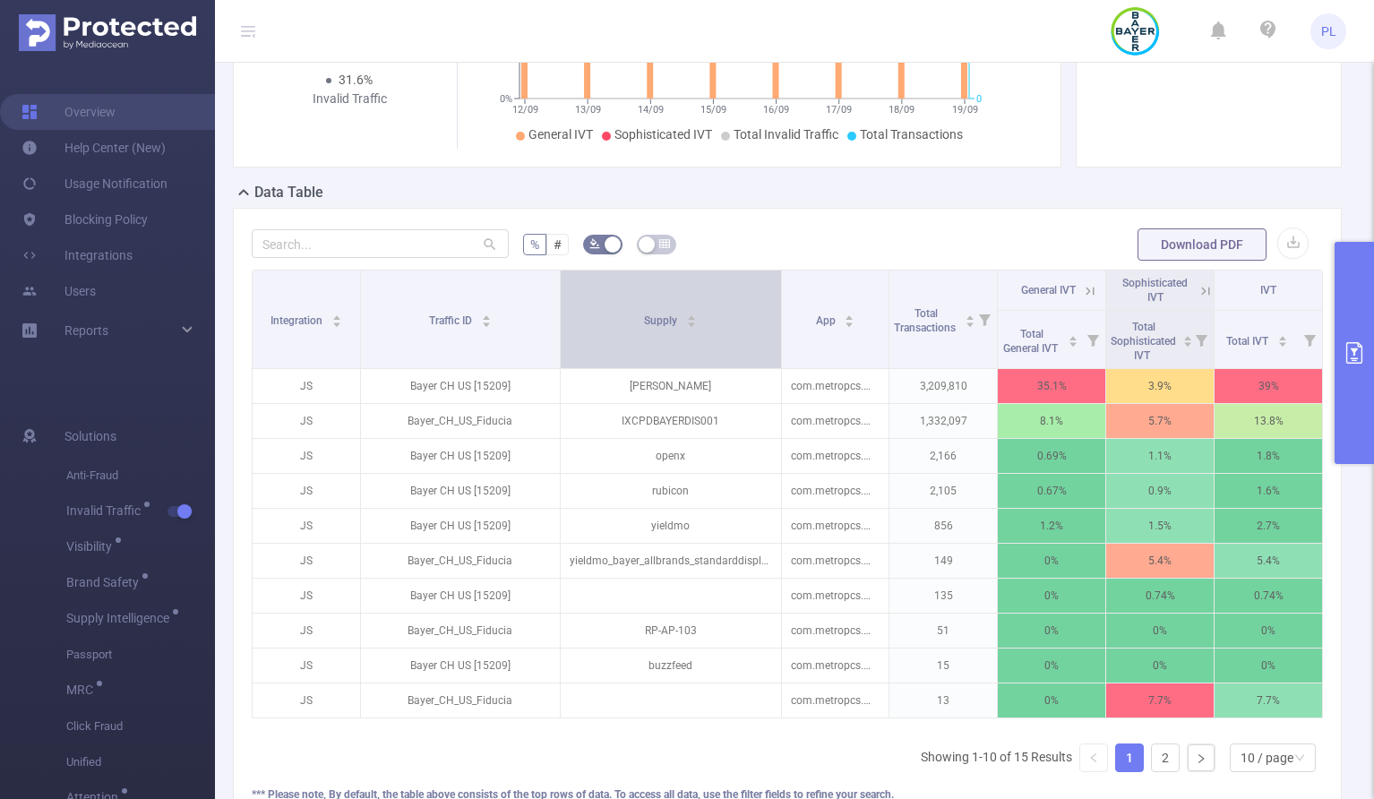
drag, startPoint x: 484, startPoint y: 349, endPoint x: 557, endPoint y: 344, distance: 73.7
click at [557, 311] on tr "Integration Traffic ID Supply App Total Transactions General IVT Sophisticated …" at bounding box center [788, 291] width 1071 height 40
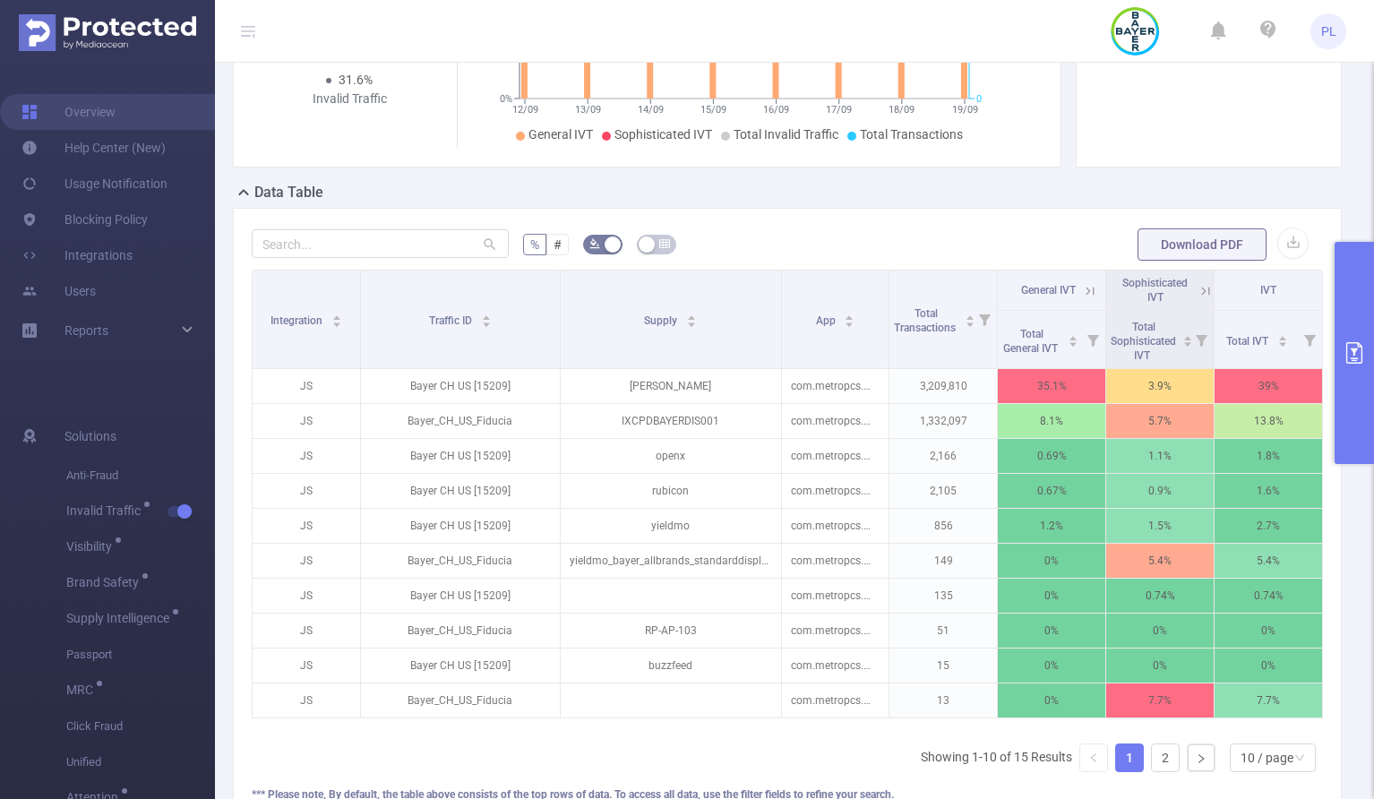
click at [245, 30] on icon at bounding box center [248, 31] width 14 height 14
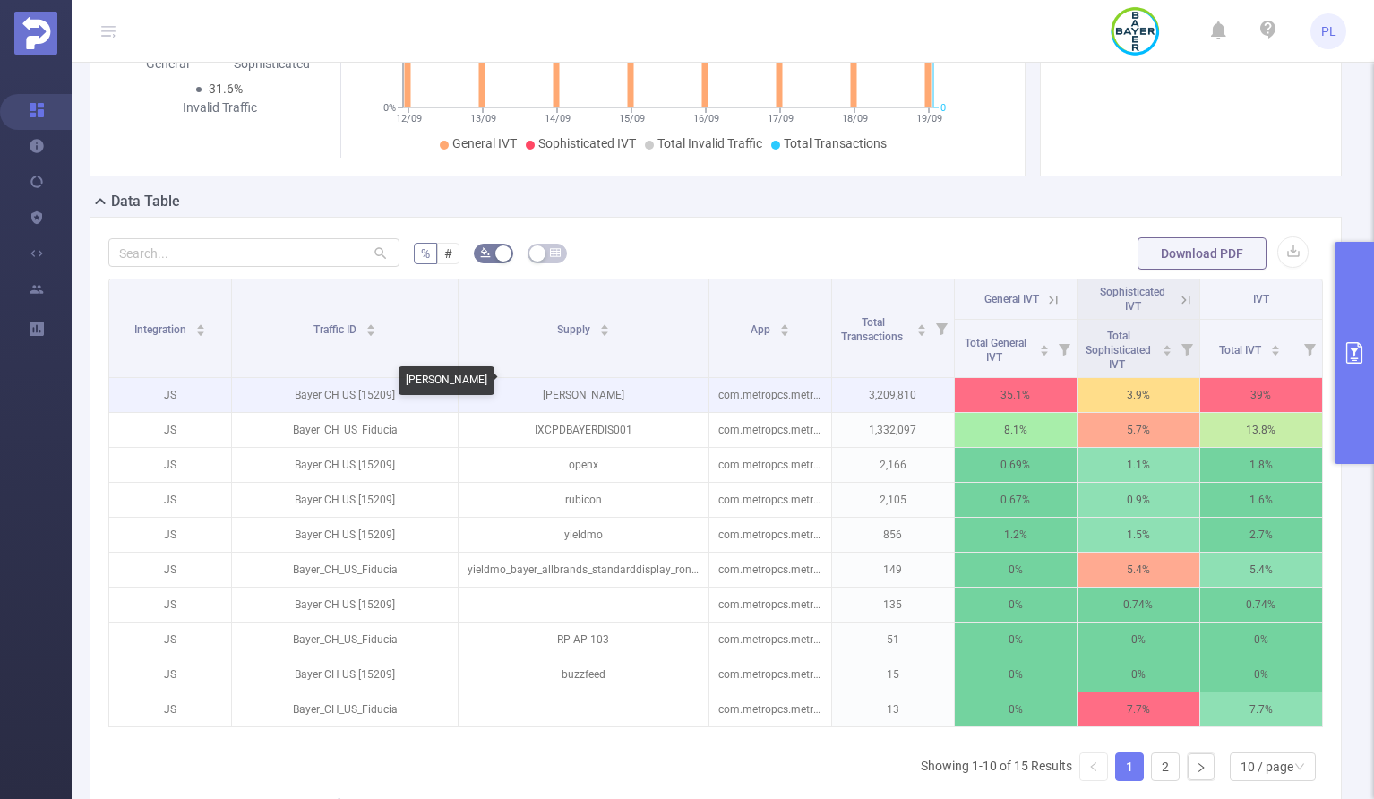
scroll to position [305, 0]
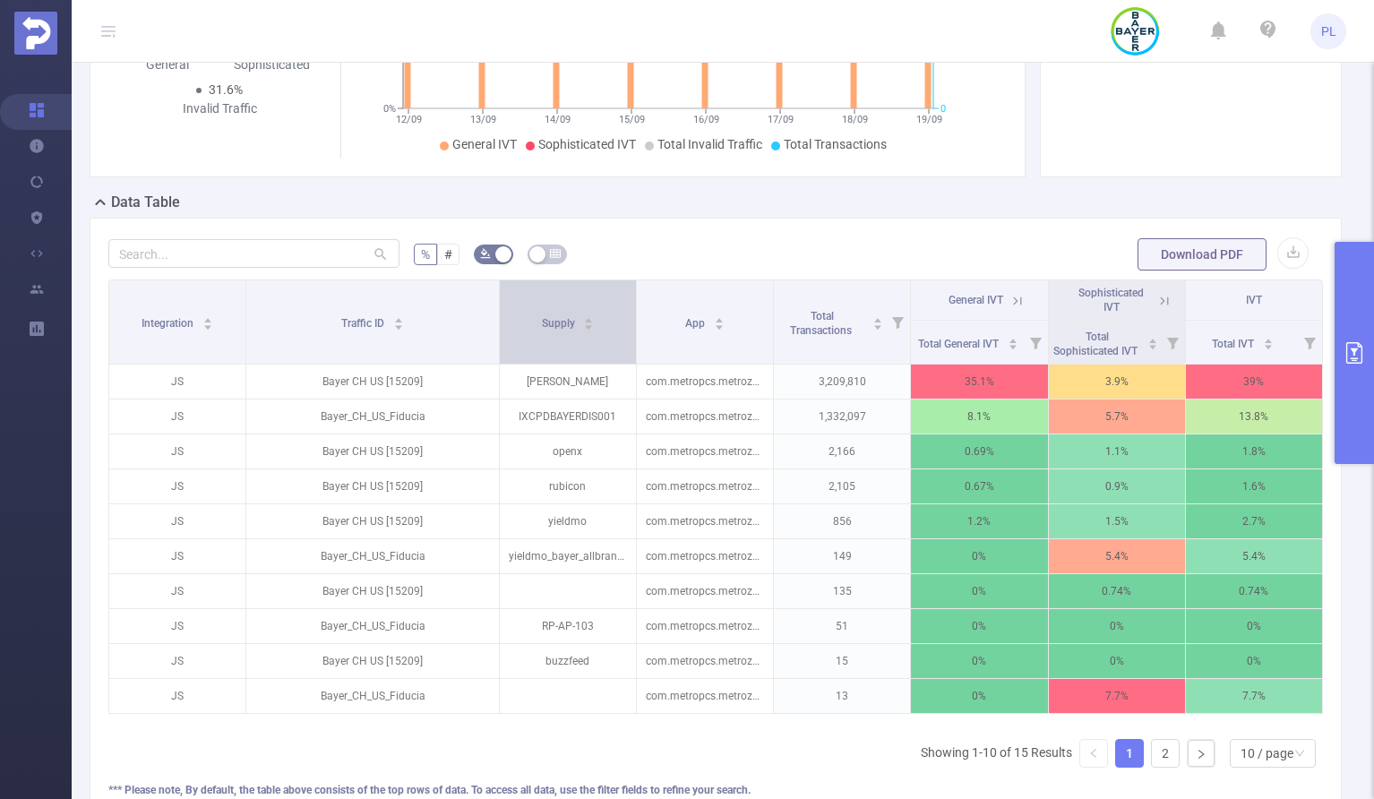
drag, startPoint x: 698, startPoint y: 337, endPoint x: 621, endPoint y: 334, distance: 77.1
click at [621, 334] on th "Supply" at bounding box center [568, 322] width 137 height 84
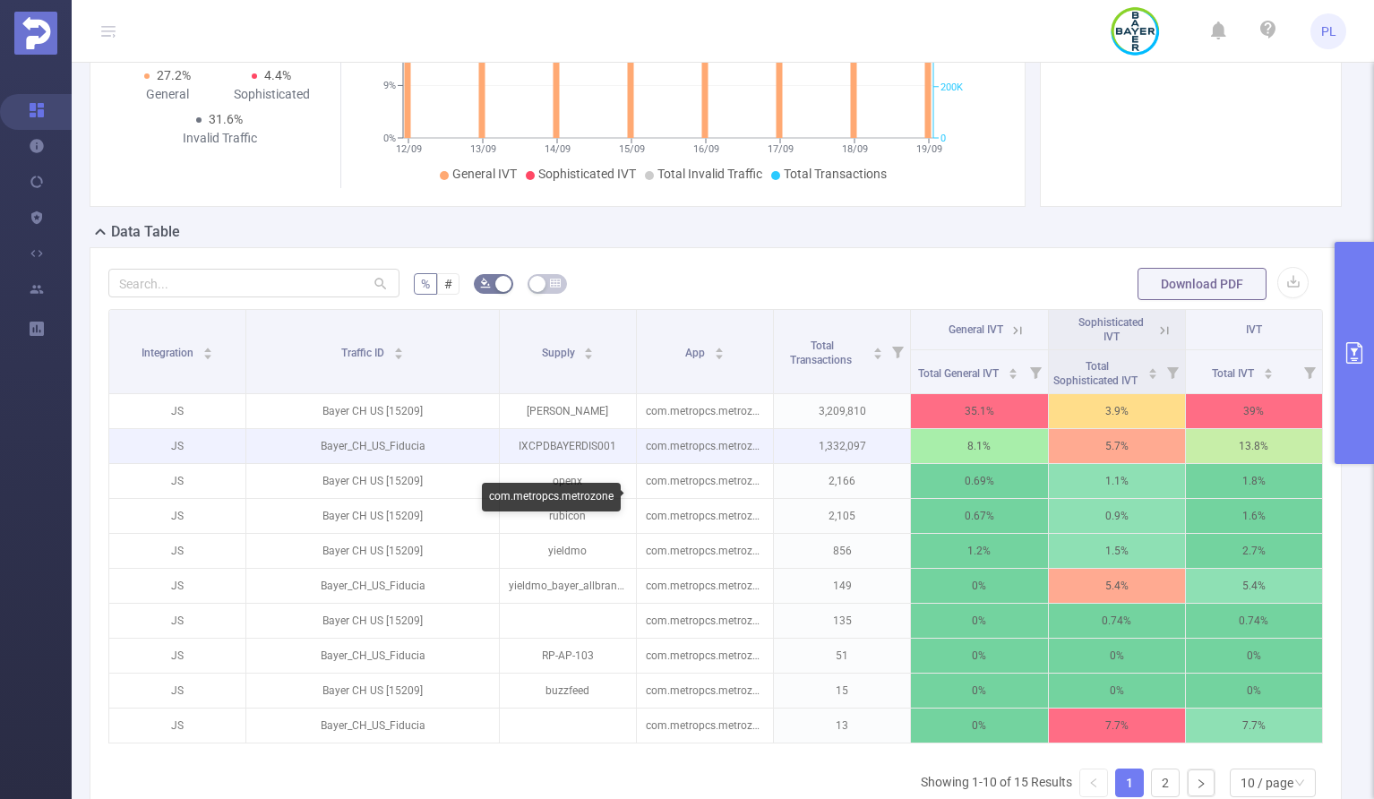
scroll to position [264, 0]
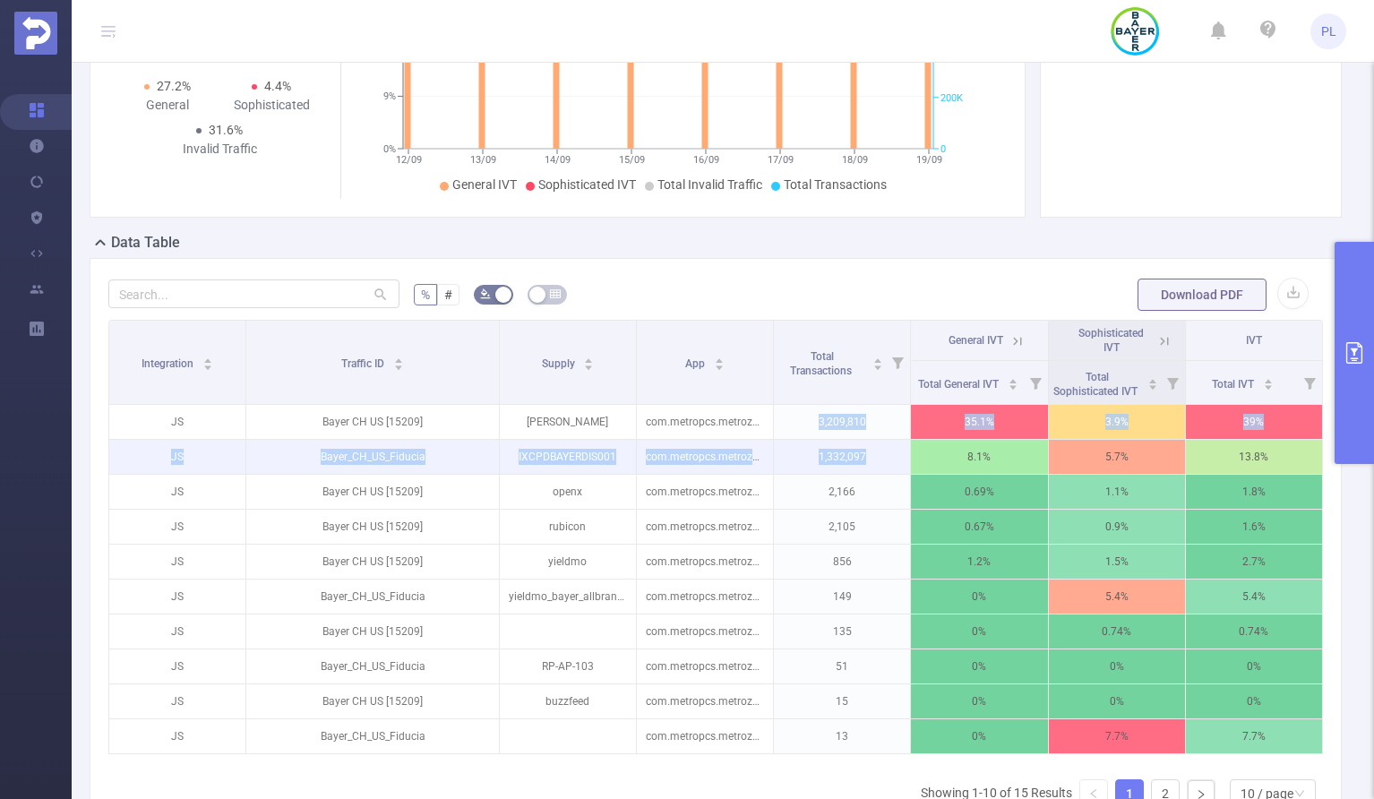
drag, startPoint x: 811, startPoint y: 435, endPoint x: 861, endPoint y: 470, distance: 61.1
click at [861, 470] on tbody "JS Bayer CH US [15209] casale com.metropcs.metrozone 3,209,810 35.1% 3.9% 39% J…" at bounding box center [716, 579] width 1214 height 349
click at [860, 469] on p "1,332,097" at bounding box center [842, 457] width 136 height 34
